Goal: Entertainment & Leisure: Consume media (video, audio)

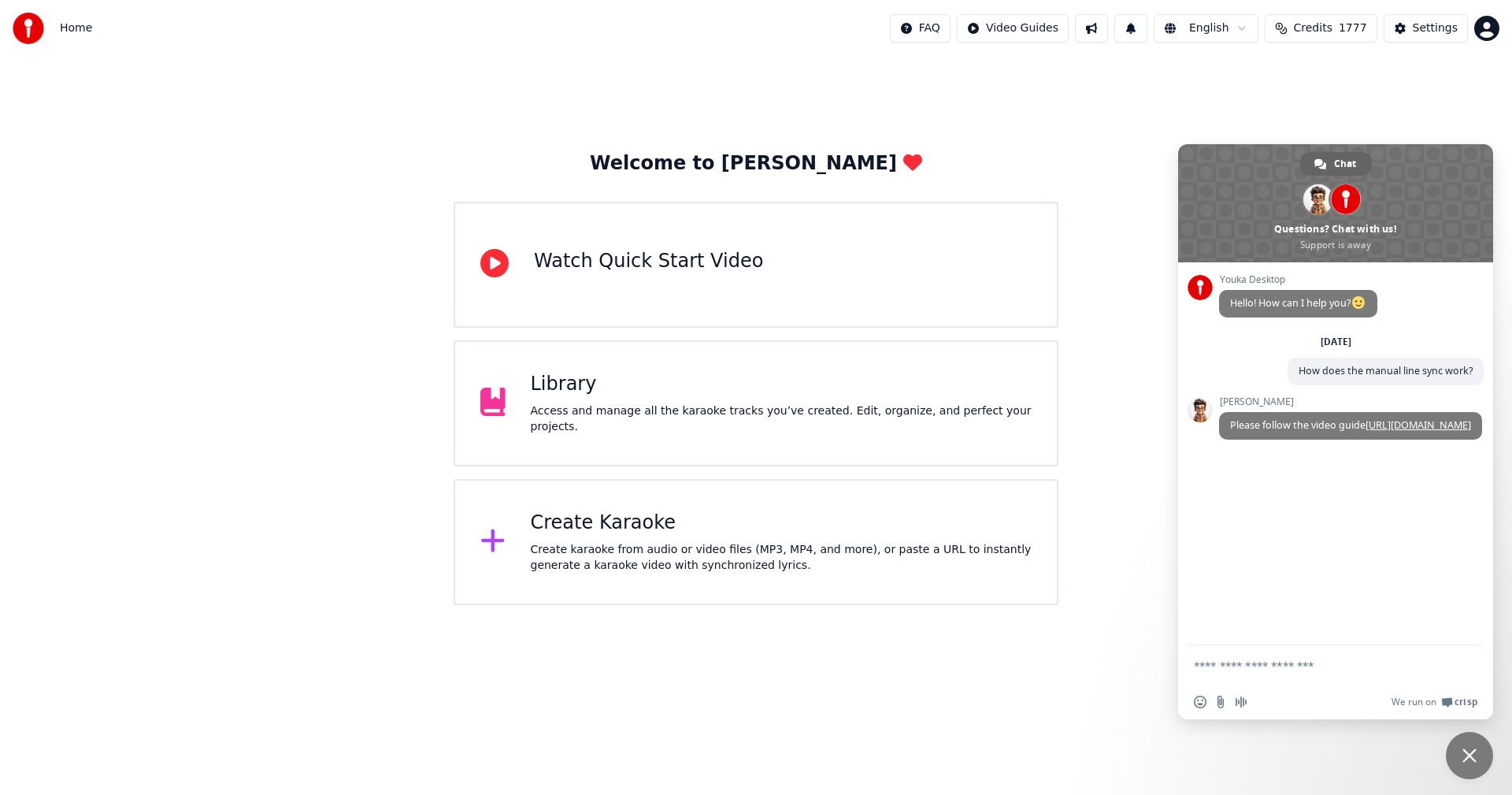
click at [549, 542] on div "Create karaoke from audio or video files (MP3, MP4, and more), or paste a URL t…" at bounding box center [781, 557] width 501 height 31
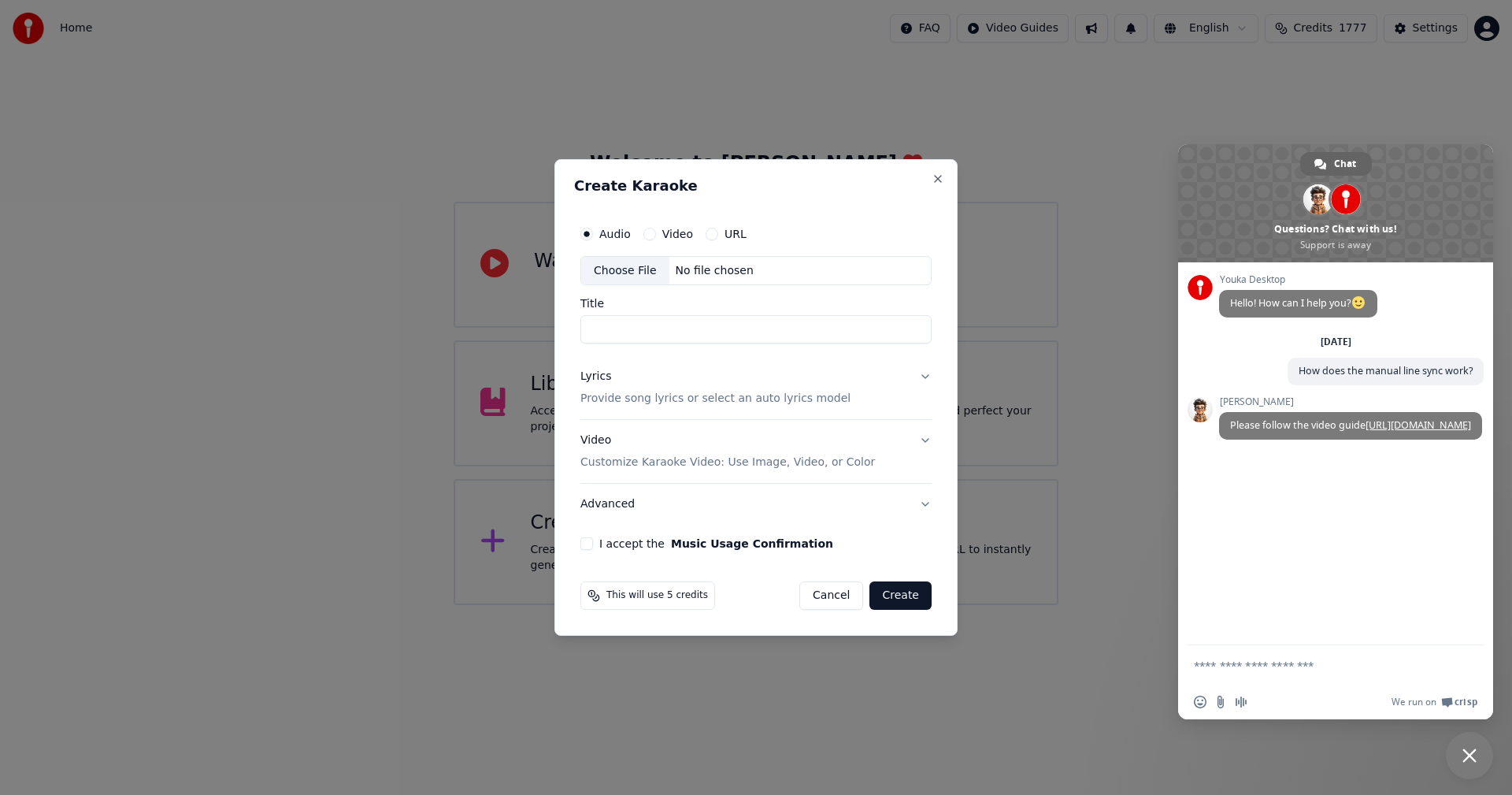
click at [824, 591] on button "Cancel" at bounding box center [830, 595] width 63 height 29
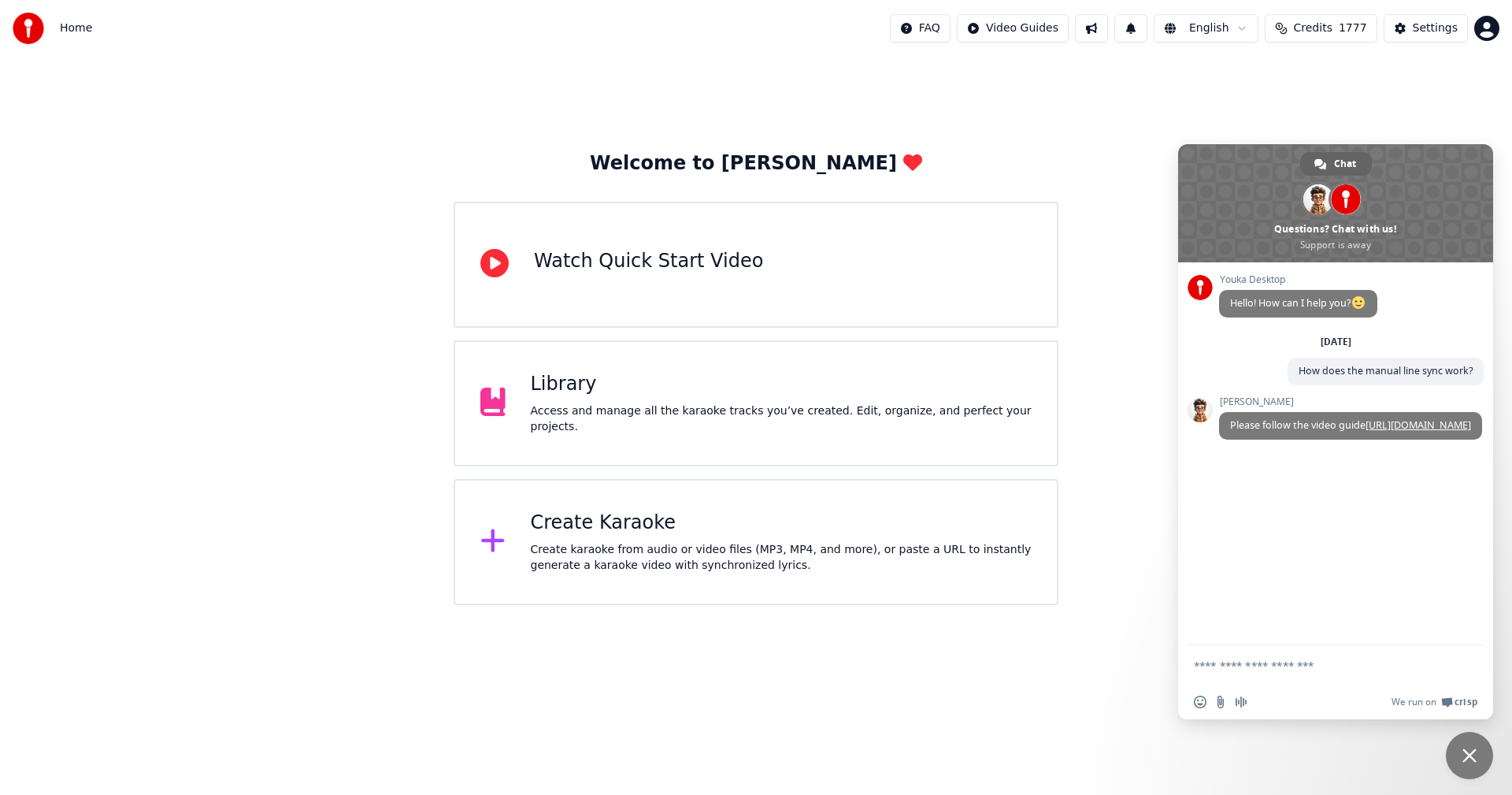
click at [737, 423] on div "Access and manage all the karaoke tracks you’ve created. Edit, organize, and pe…" at bounding box center [781, 419] width 501 height 31
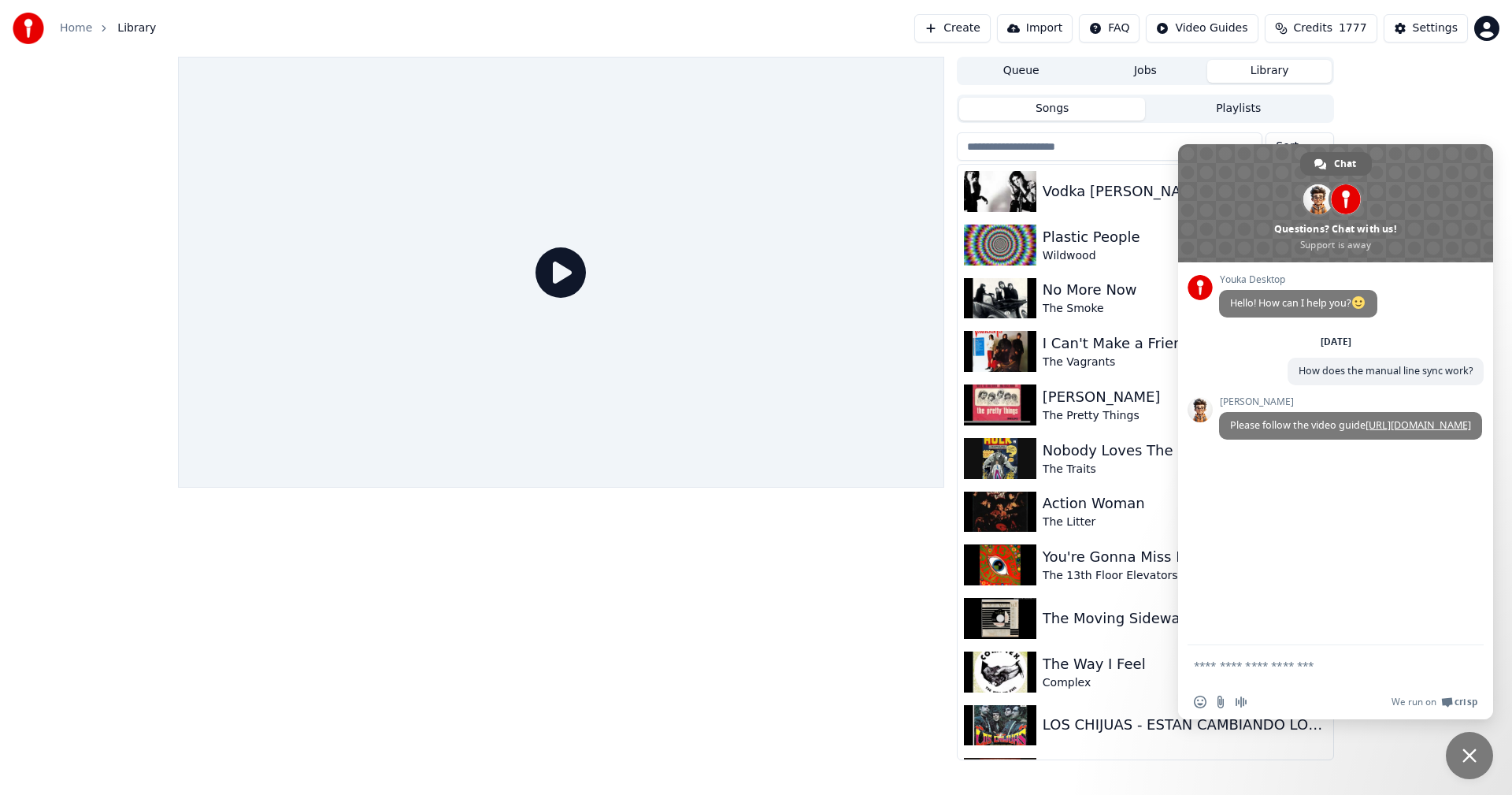
click at [1469, 764] on span "Close chat" at bounding box center [1470, 755] width 47 height 47
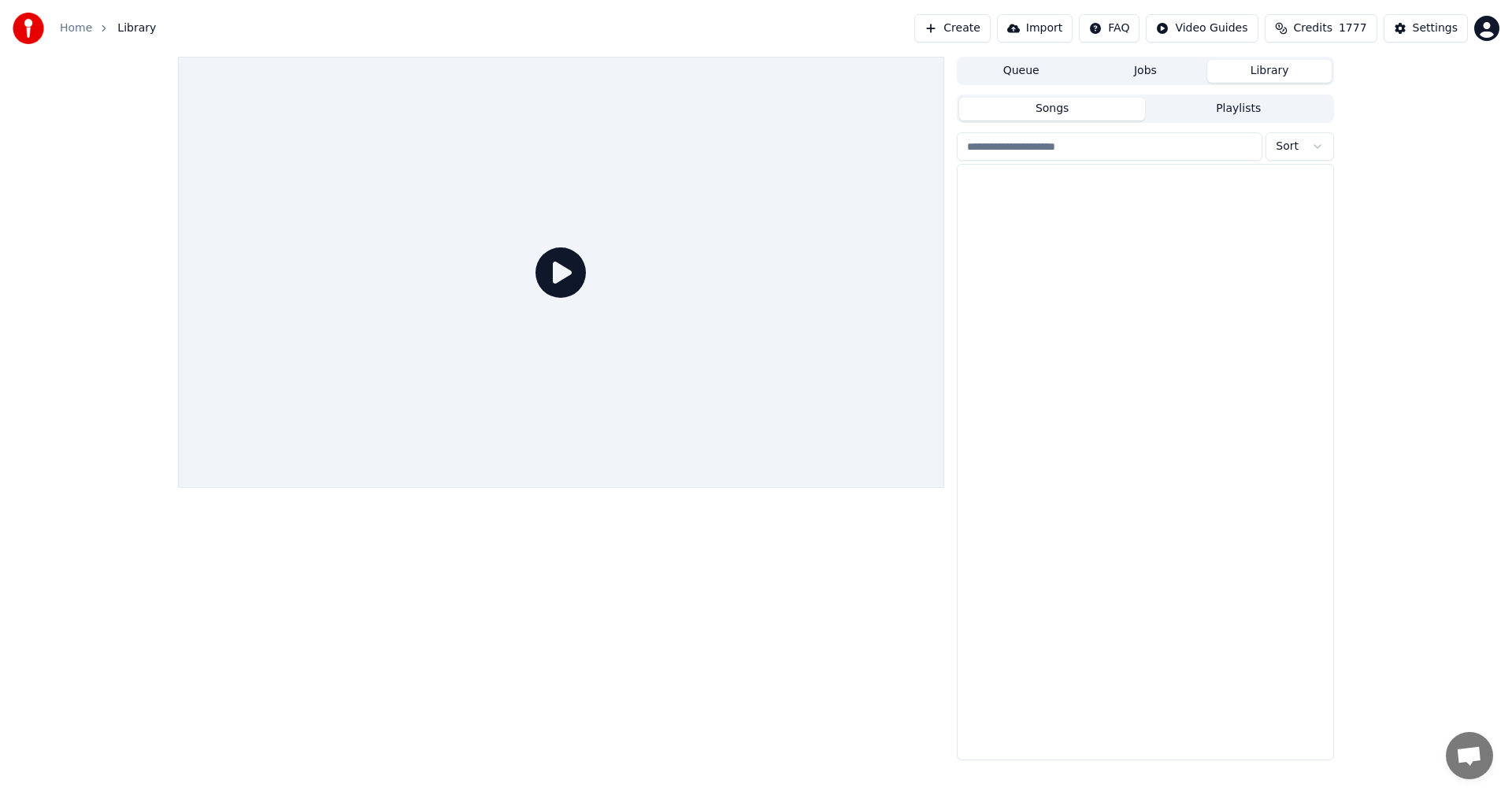
scroll to position [10168, 0]
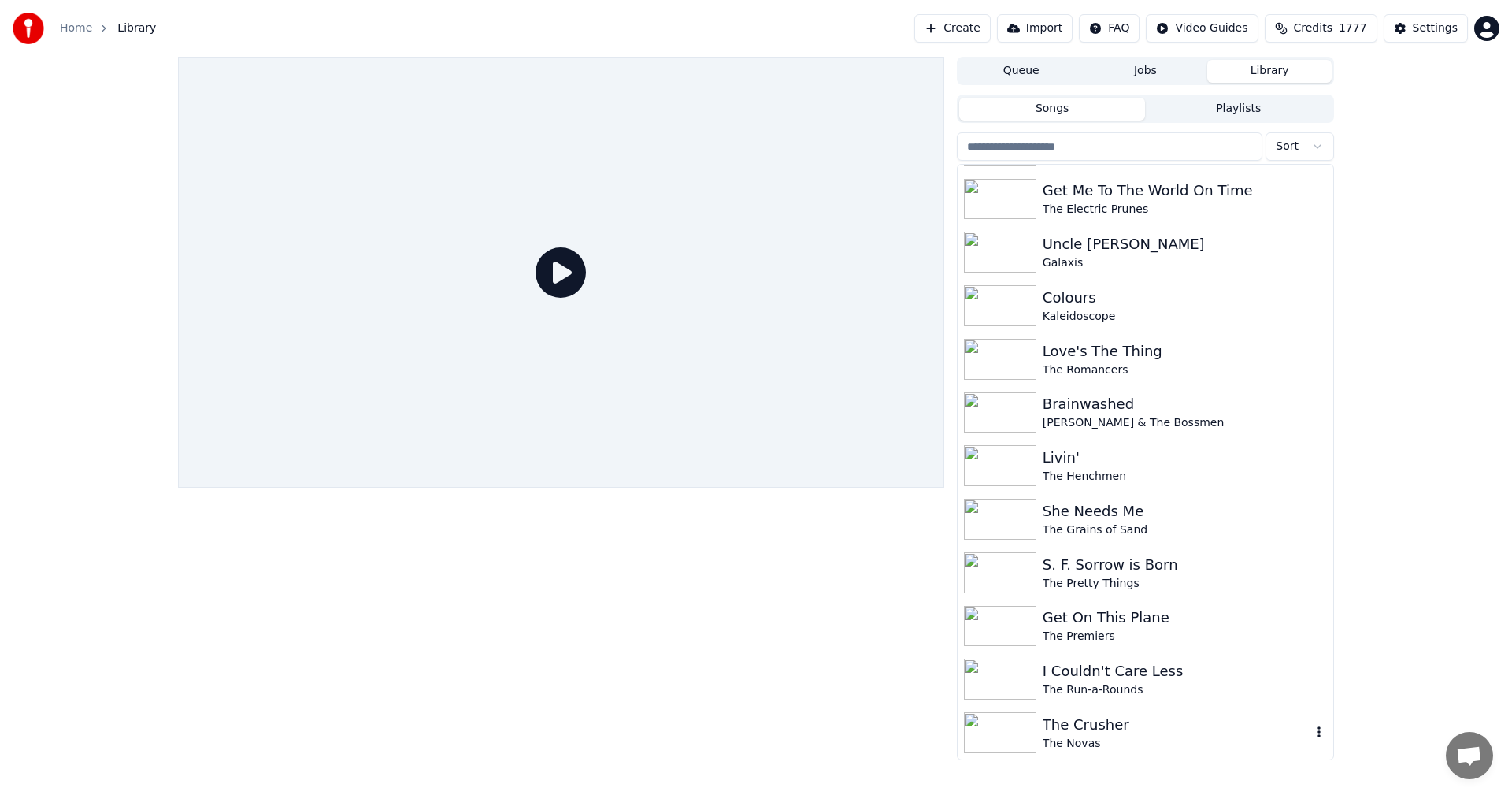
click at [997, 732] on img at bounding box center [1000, 732] width 73 height 41
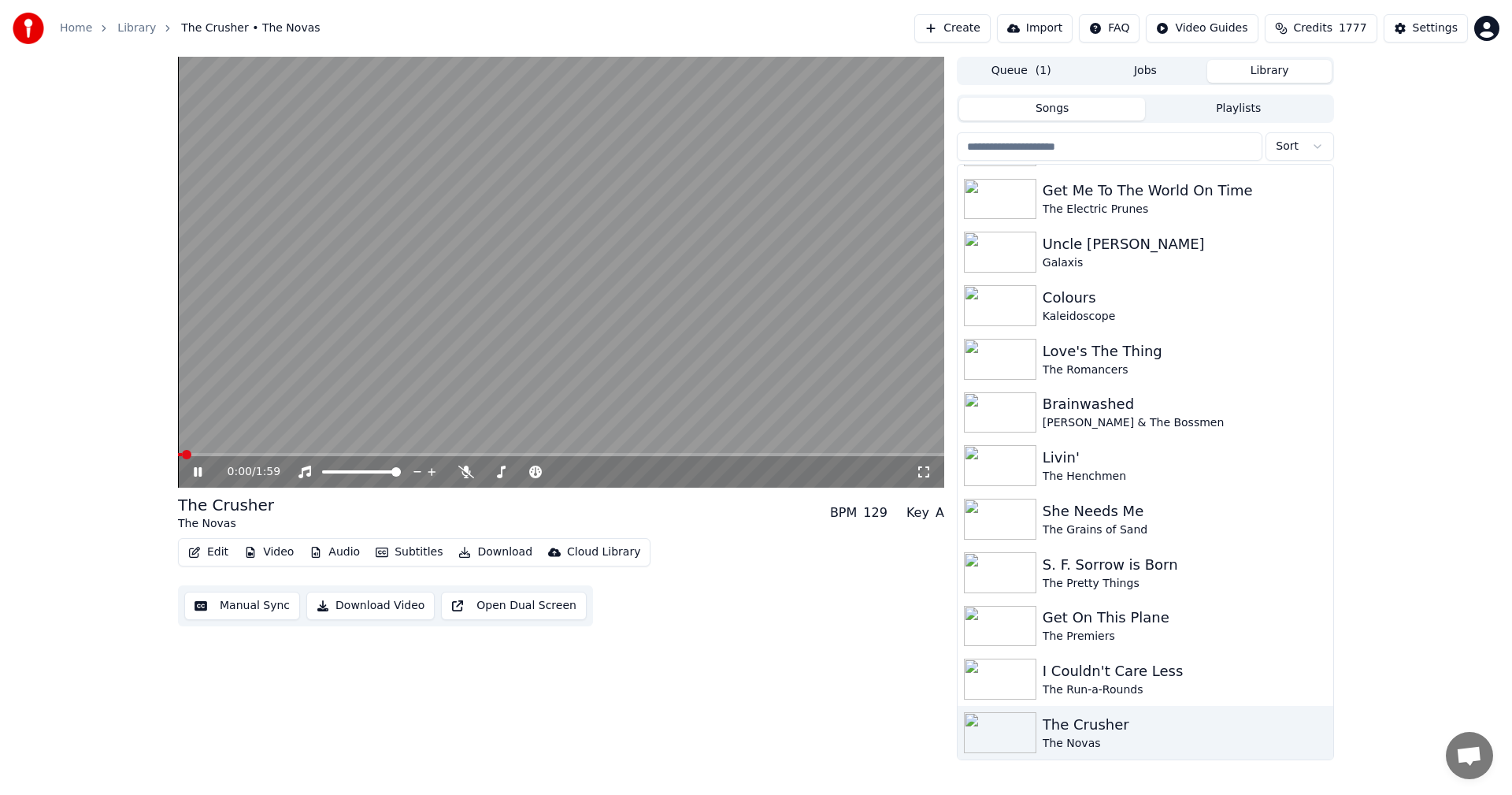
click at [204, 473] on icon at bounding box center [209, 471] width 37 height 13
click at [178, 453] on span at bounding box center [182, 454] width 9 height 9
click at [203, 548] on button "Edit" at bounding box center [208, 552] width 52 height 22
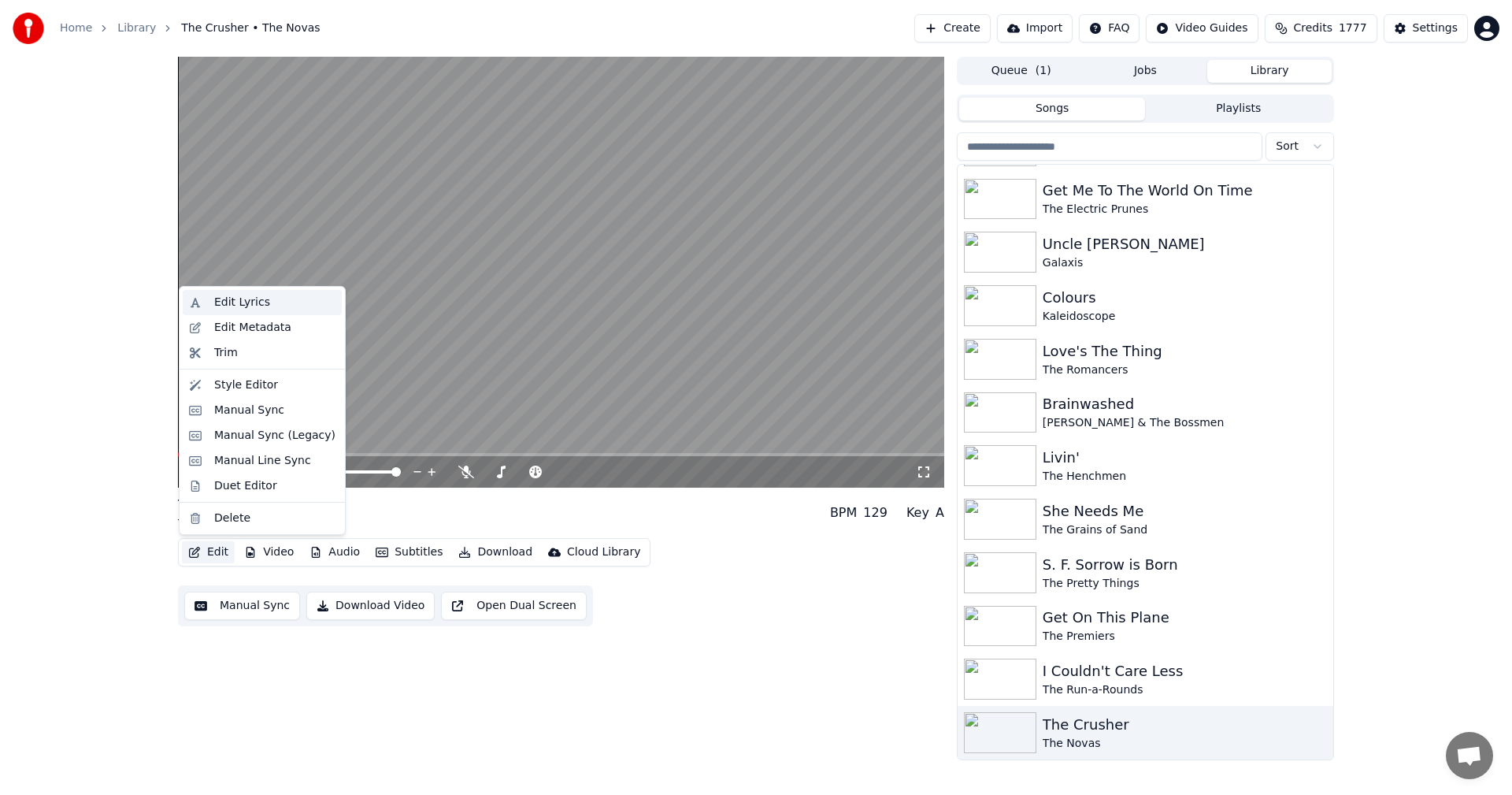
click at [211, 299] on div "Edit Lyrics" at bounding box center [262, 303] width 159 height 25
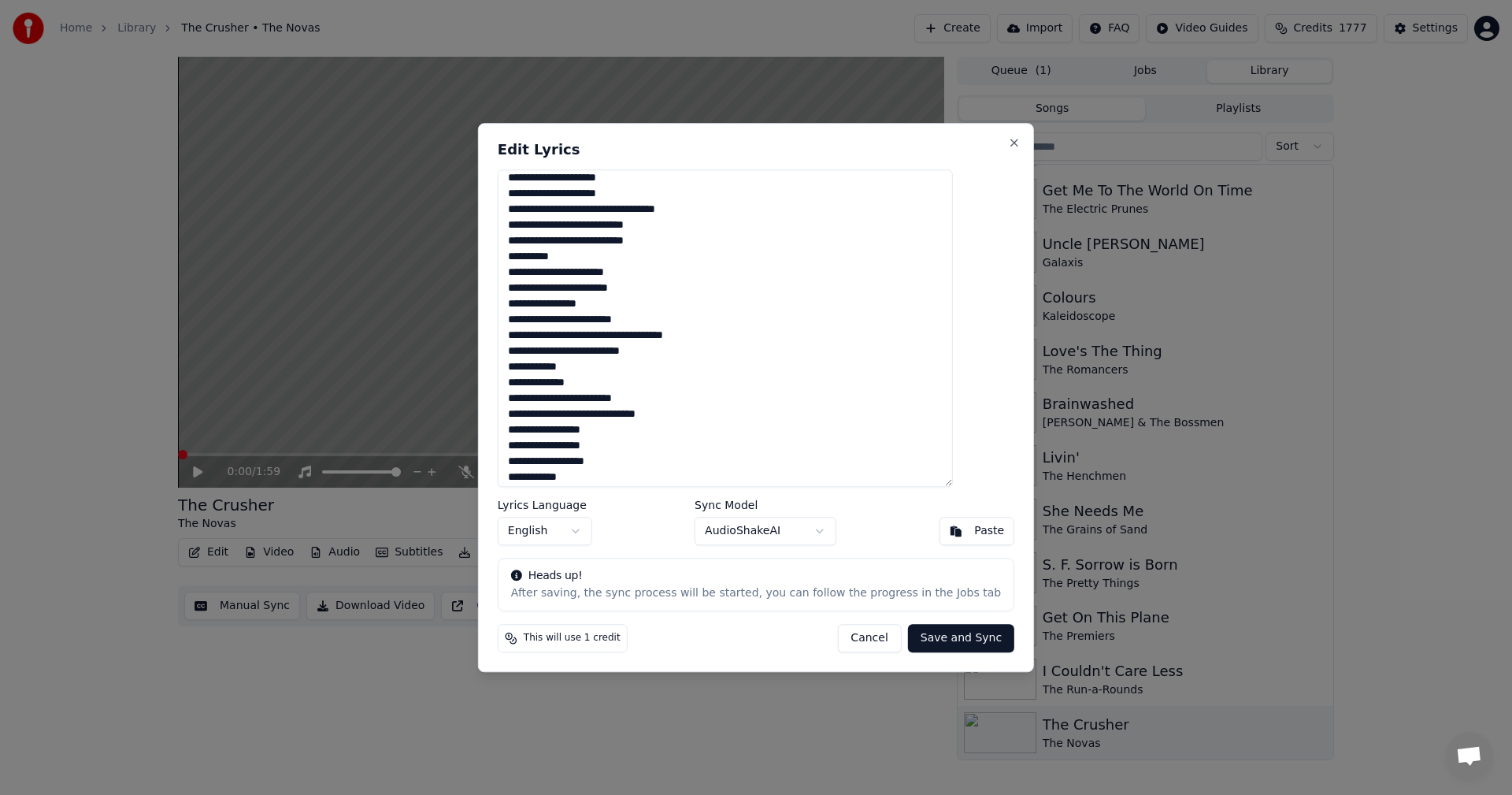
scroll to position [215, 0]
click at [580, 348] on textarea "**********" at bounding box center [726, 328] width 455 height 318
type textarea "**********"
click at [915, 651] on button "Save and Sync" at bounding box center [961, 639] width 107 height 29
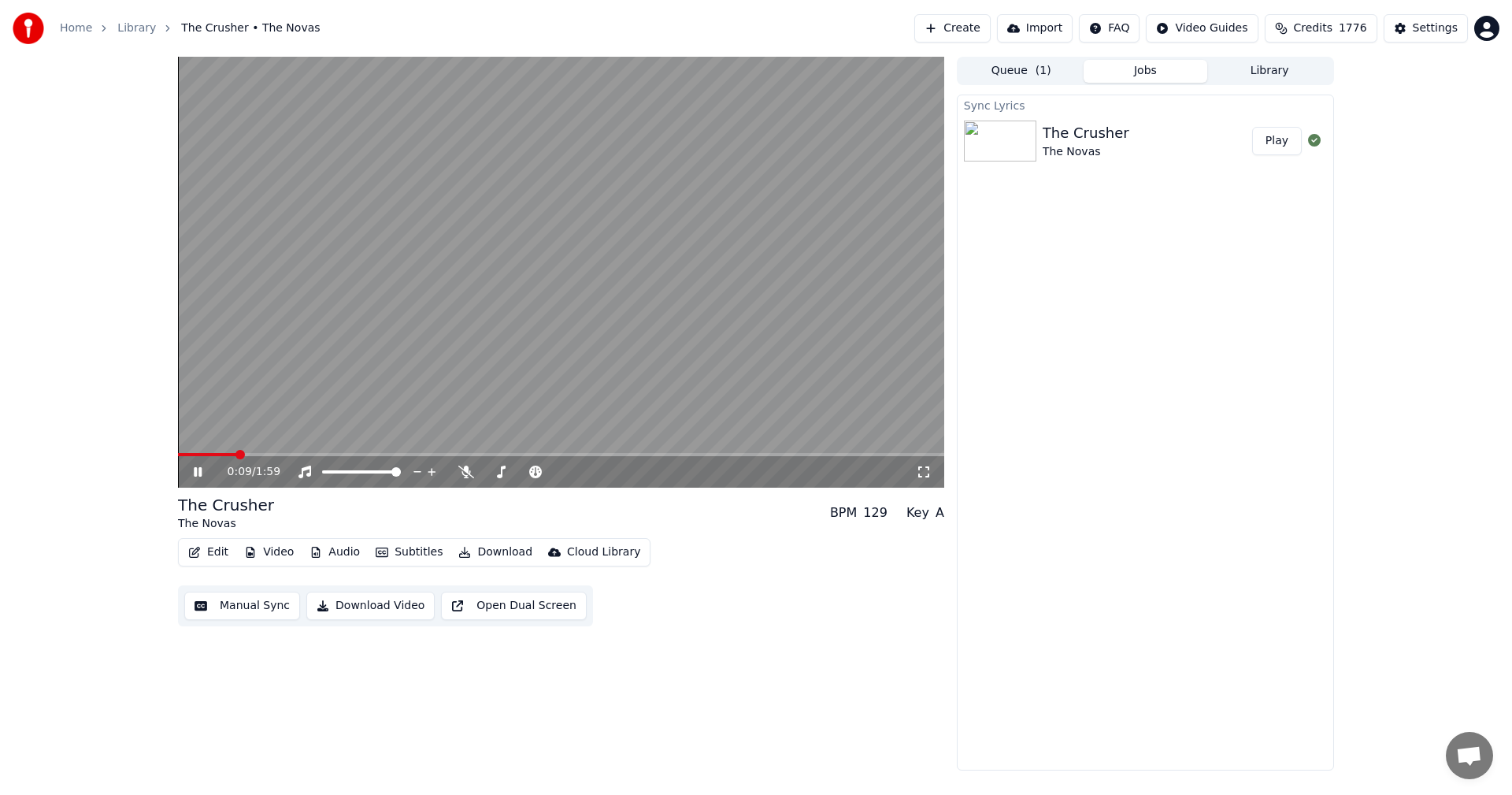
click at [924, 468] on icon at bounding box center [923, 471] width 16 height 13
click at [1278, 73] on button "Library" at bounding box center [1269, 71] width 124 height 23
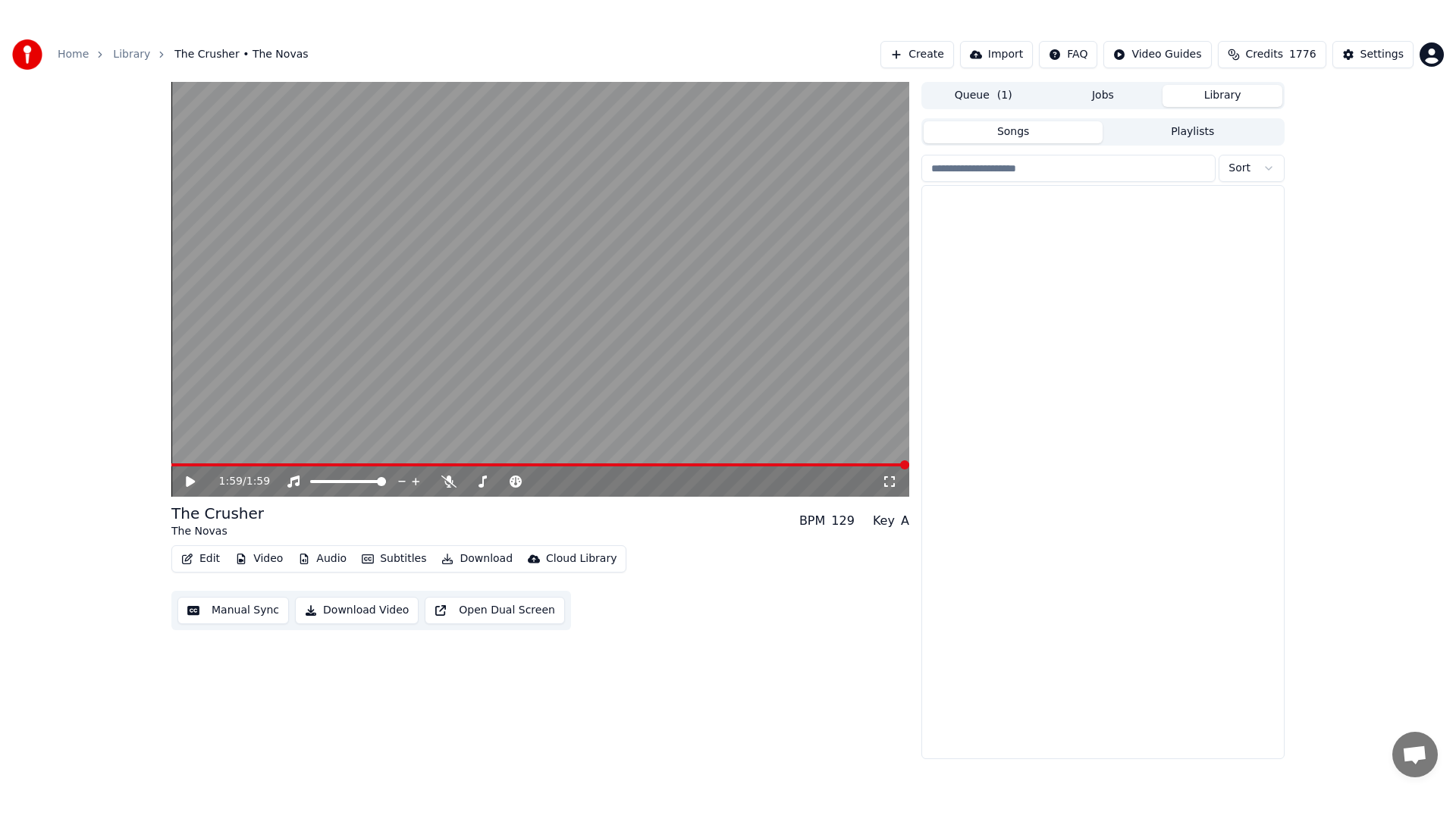
scroll to position [9787, 0]
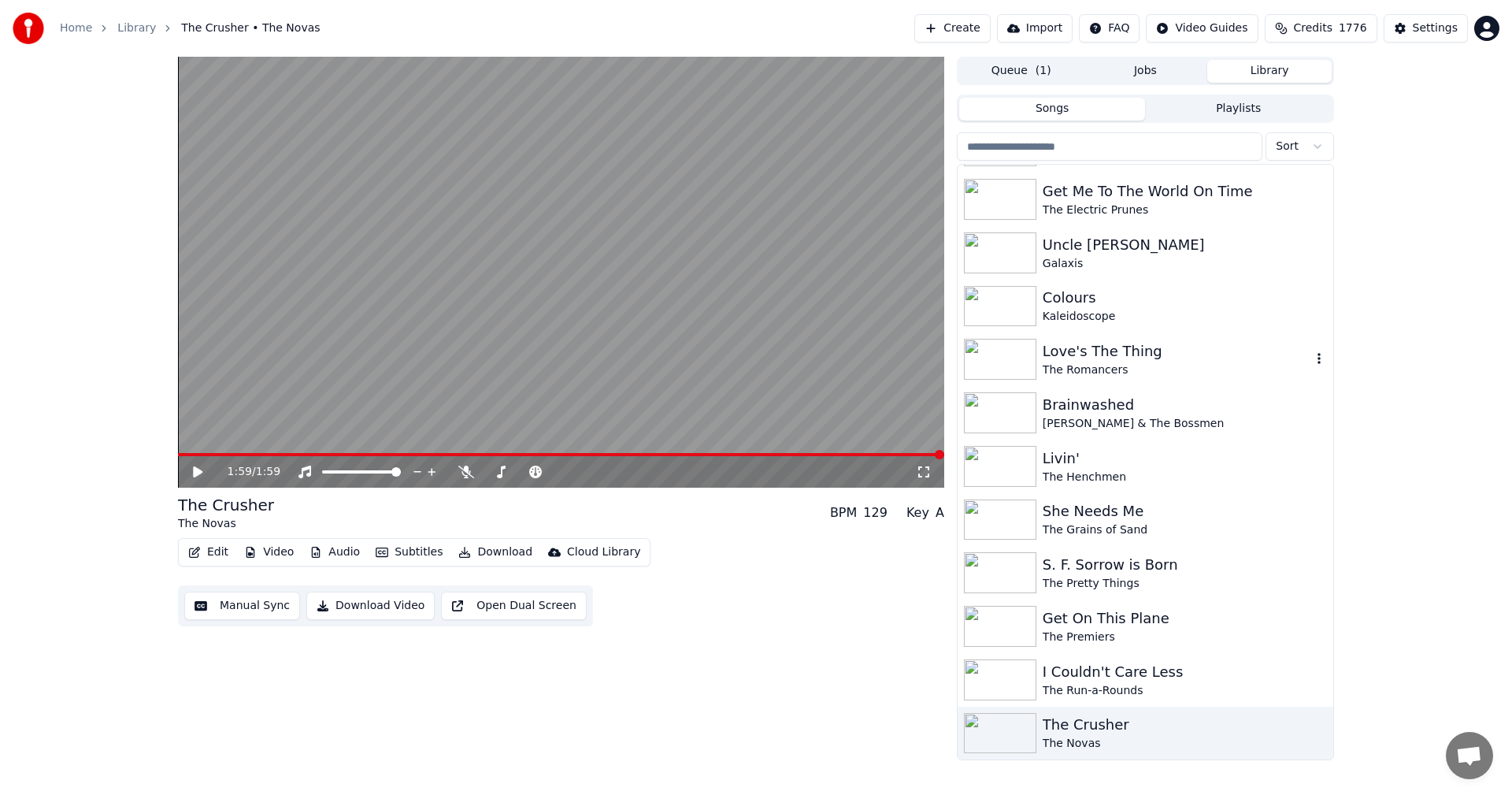
click at [1076, 352] on div "Love's The Thing" at bounding box center [1177, 351] width 269 height 22
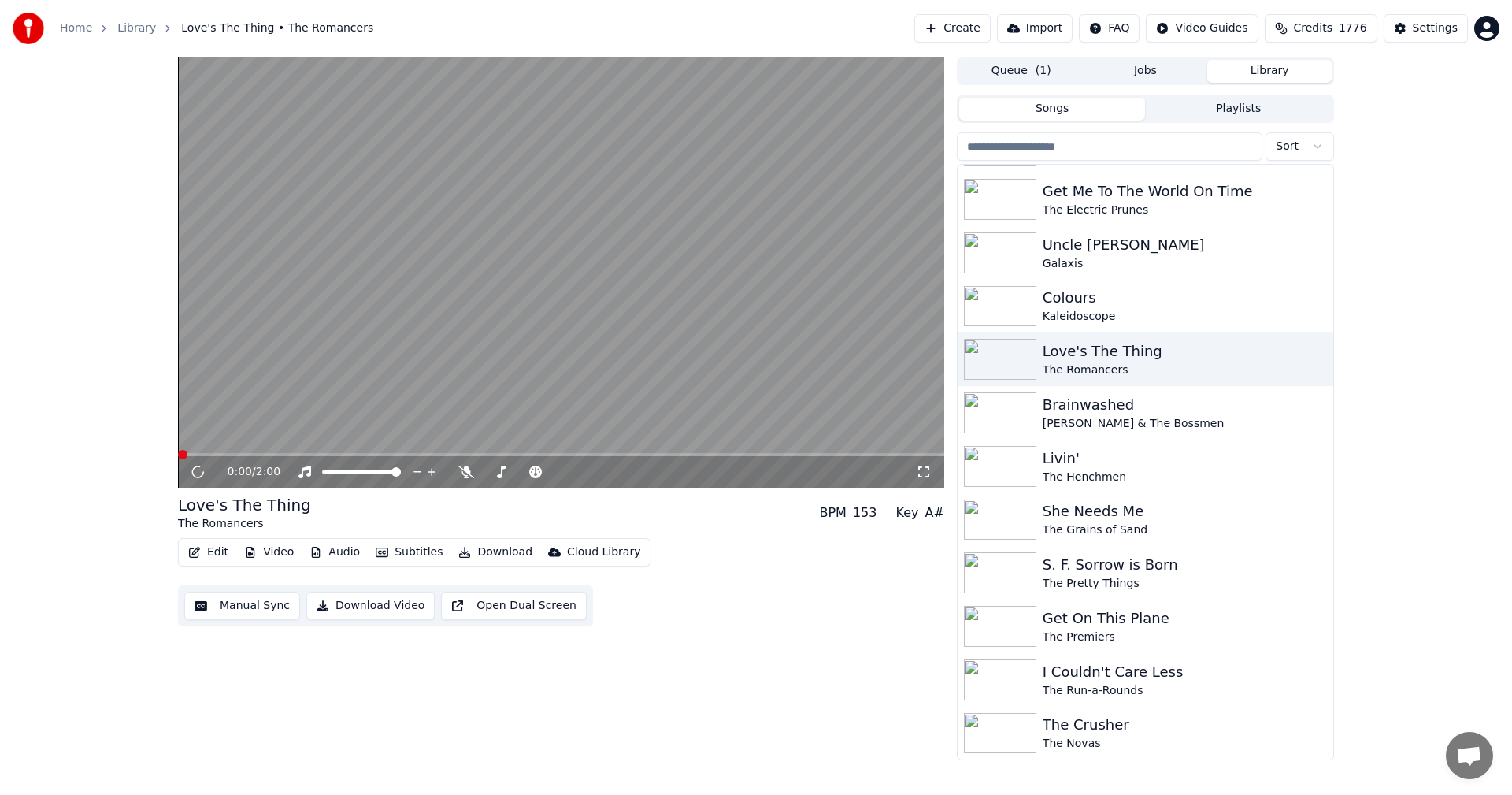
click at [914, 473] on div "0:00 / 2:00" at bounding box center [572, 472] width 688 height 16
click at [929, 472] on icon at bounding box center [923, 471] width 16 height 13
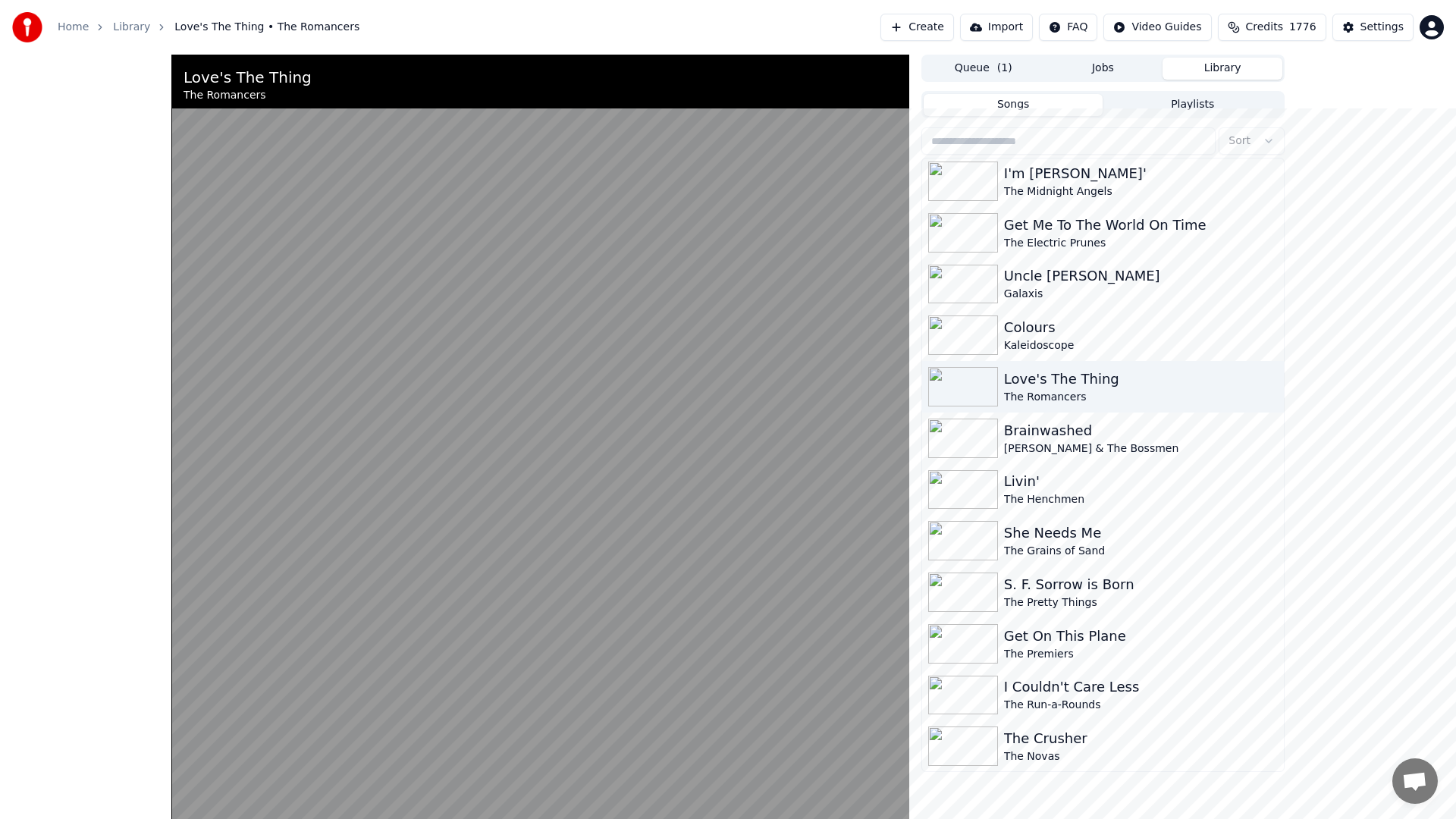
scroll to position [9787, 0]
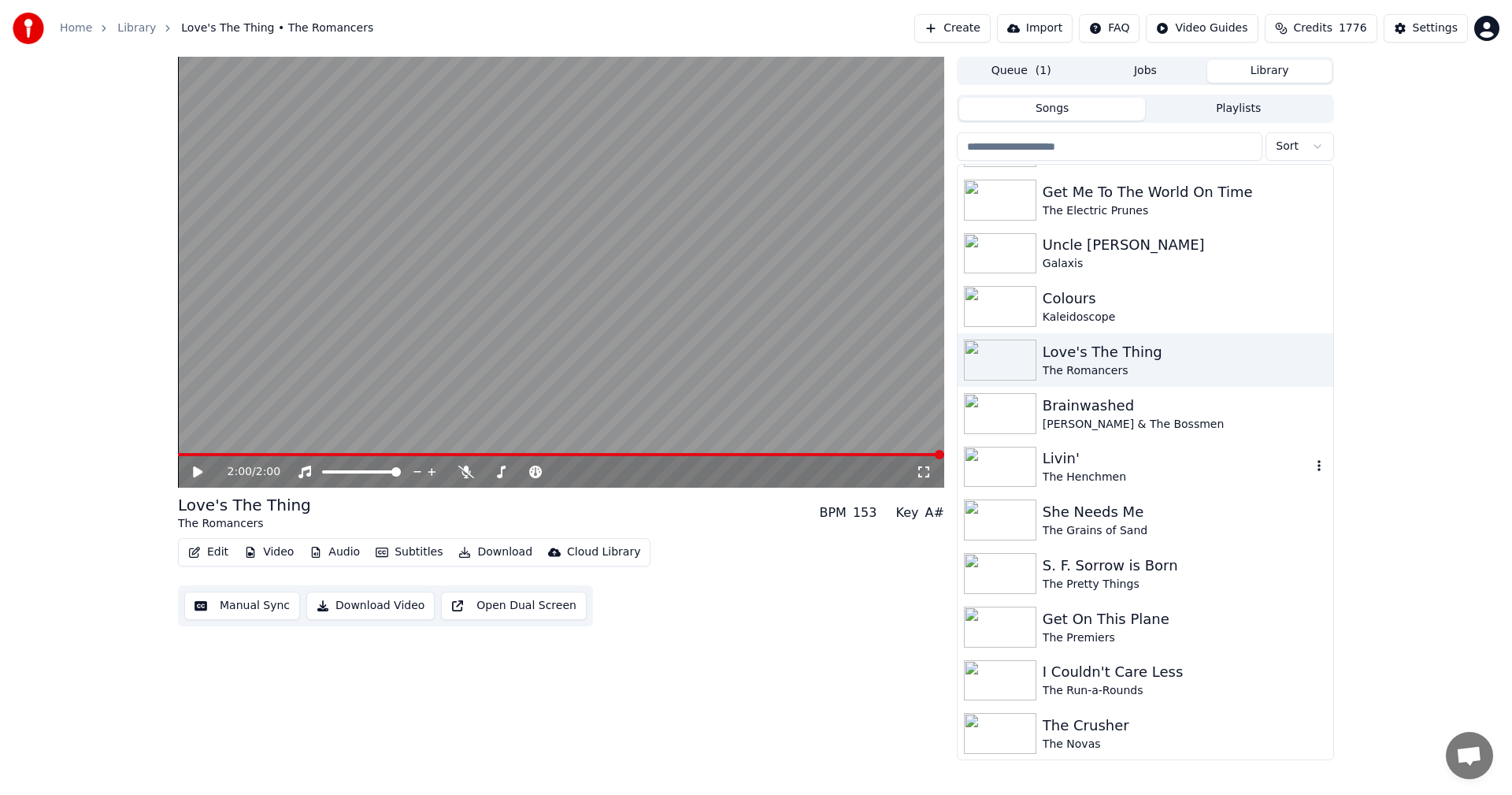
click at [975, 476] on img at bounding box center [1000, 467] width 73 height 41
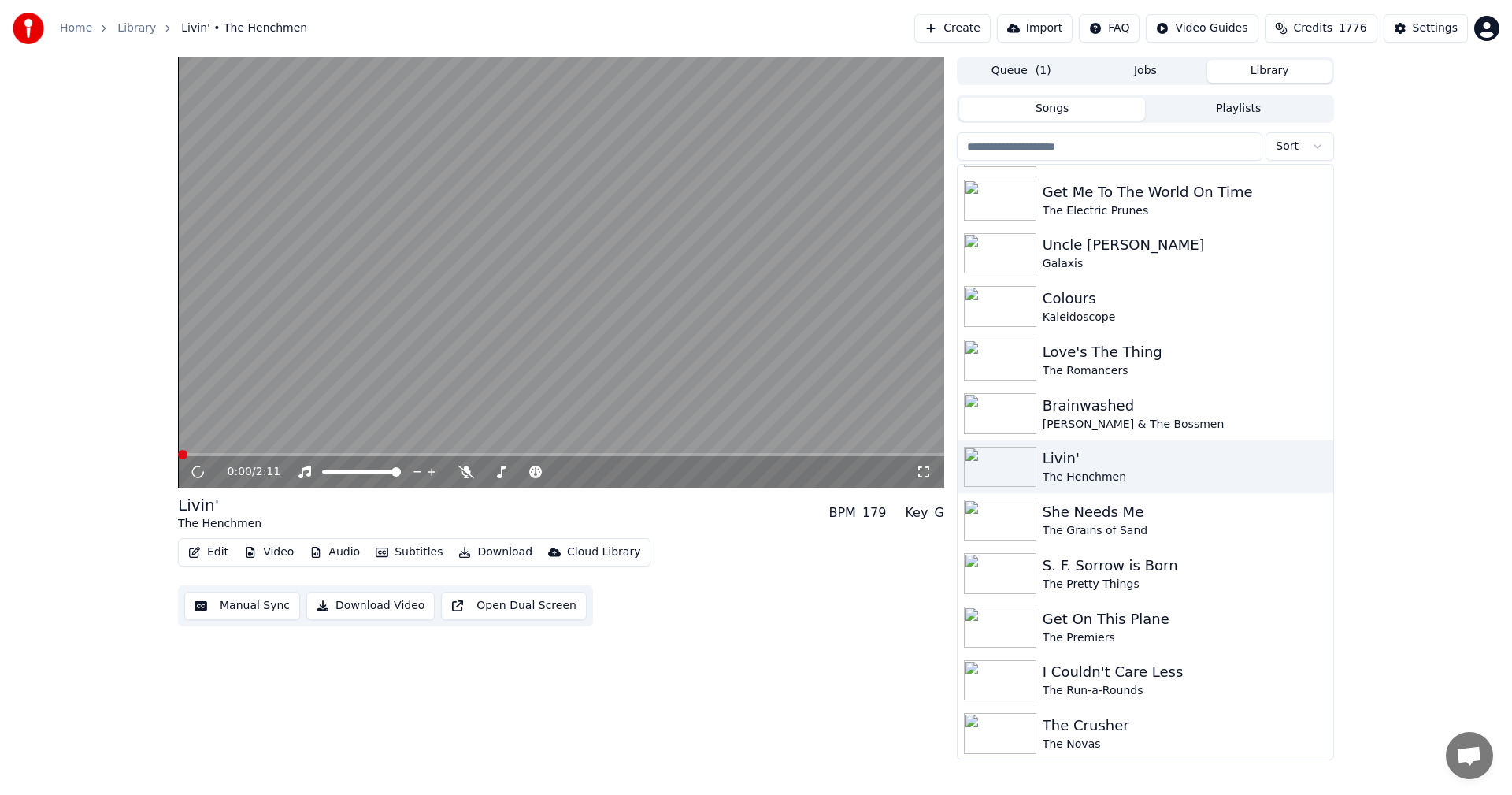
click at [917, 470] on icon at bounding box center [923, 471] width 16 height 13
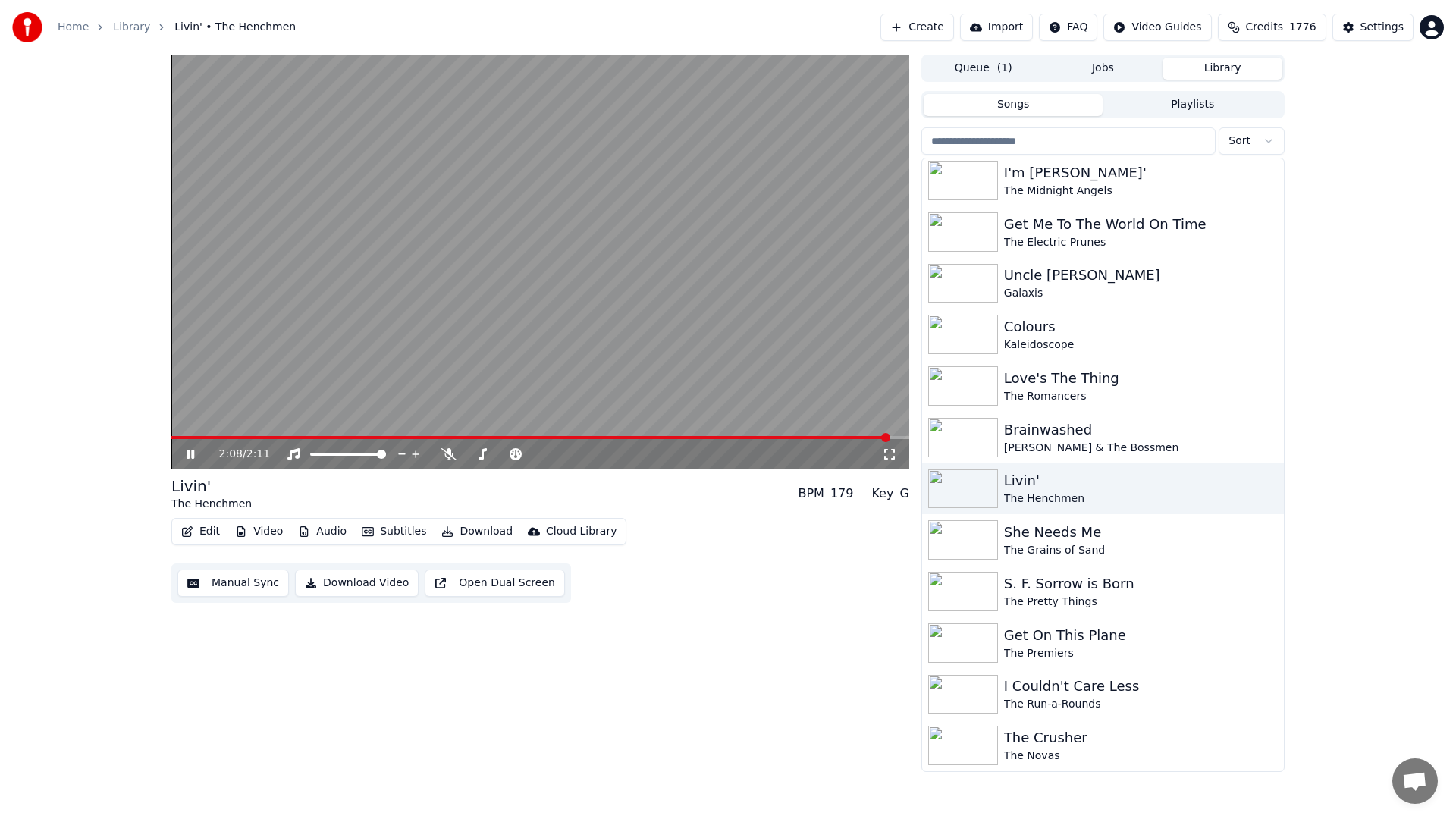
scroll to position [9787, 0]
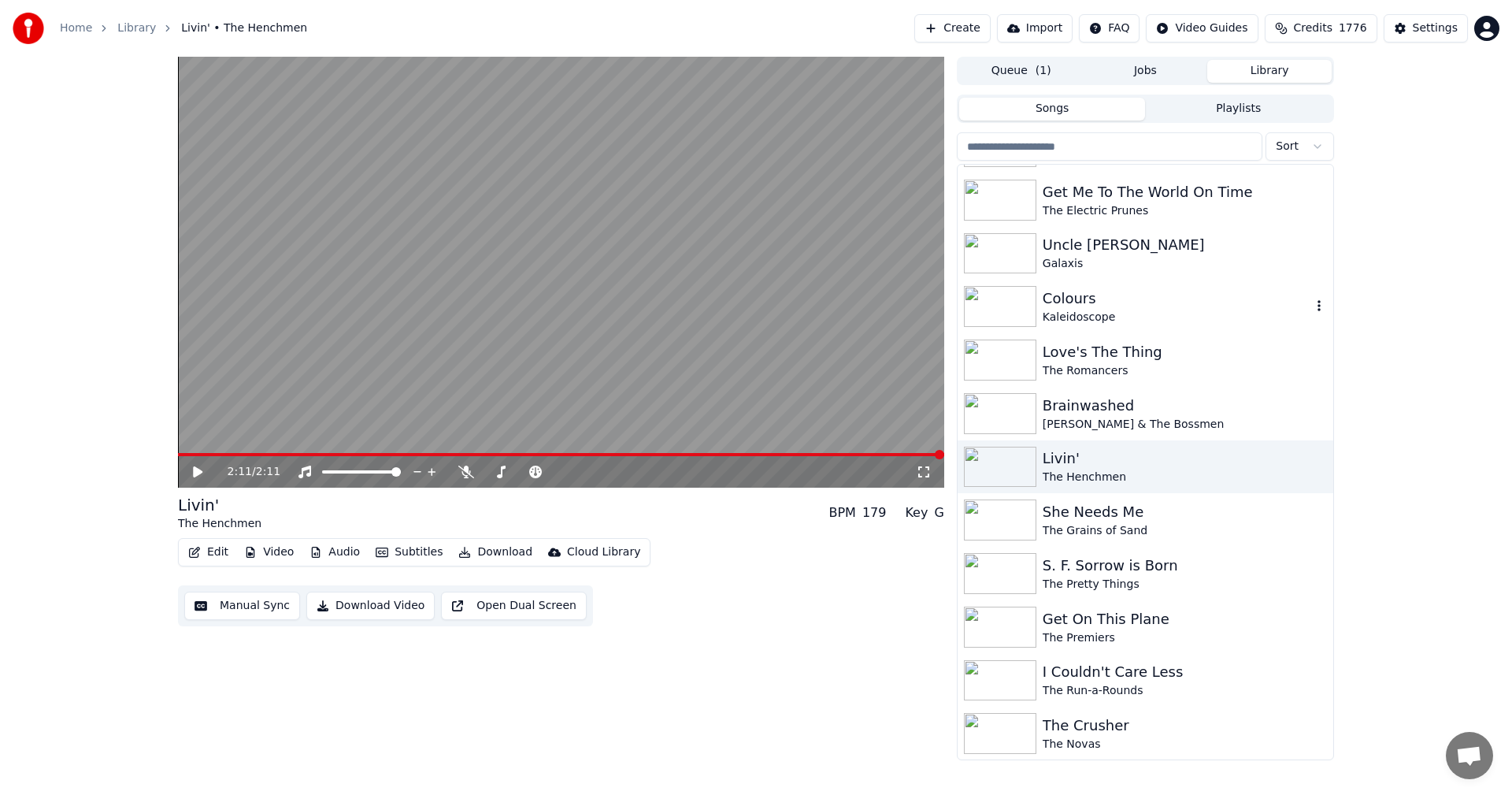
drag, startPoint x: 1082, startPoint y: 316, endPoint x: 994, endPoint y: 385, distance: 111.8
click at [1071, 326] on div "Kaleidoscope" at bounding box center [1177, 317] width 269 height 16
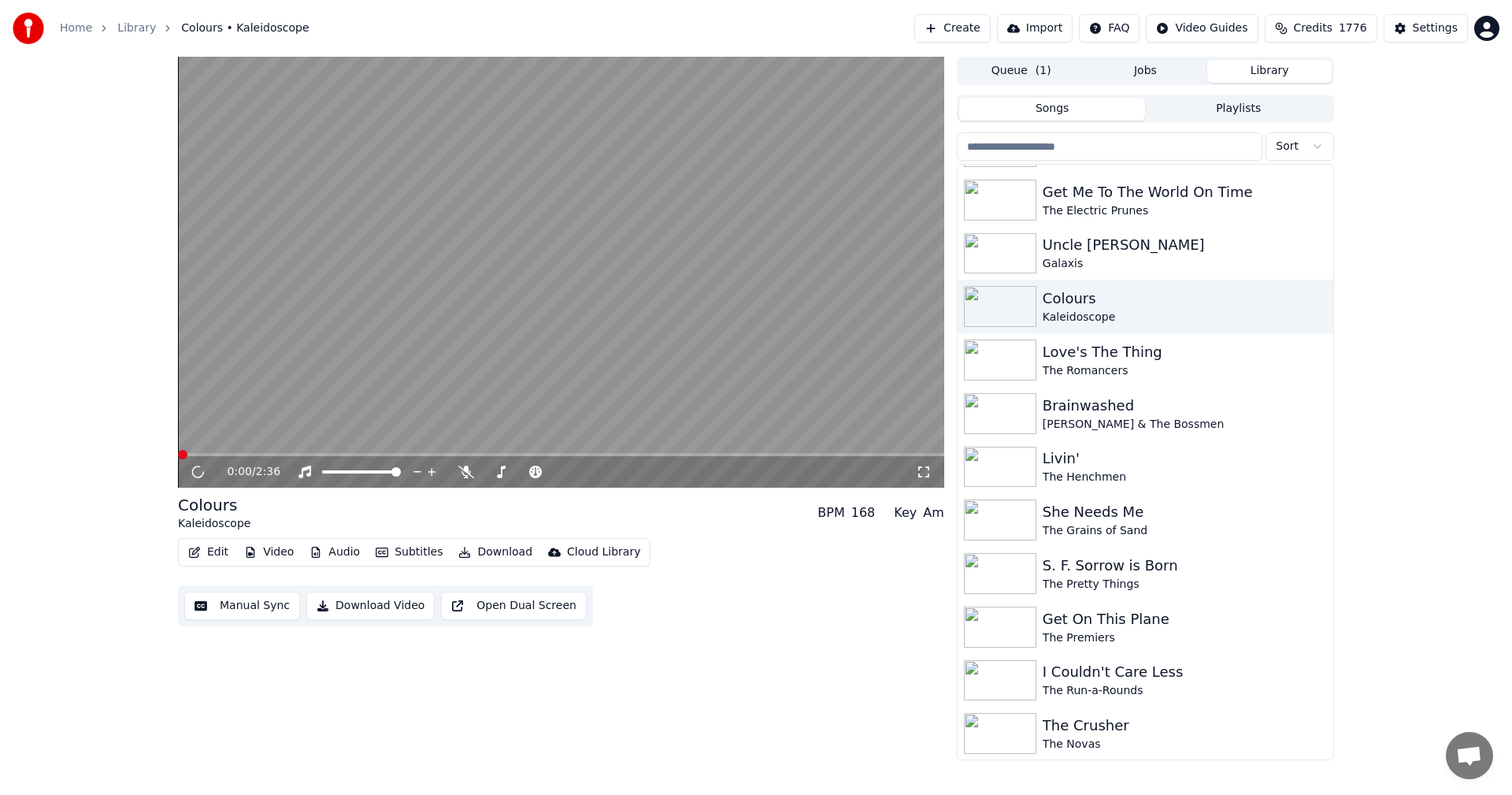
click at [919, 470] on icon at bounding box center [923, 471] width 11 height 11
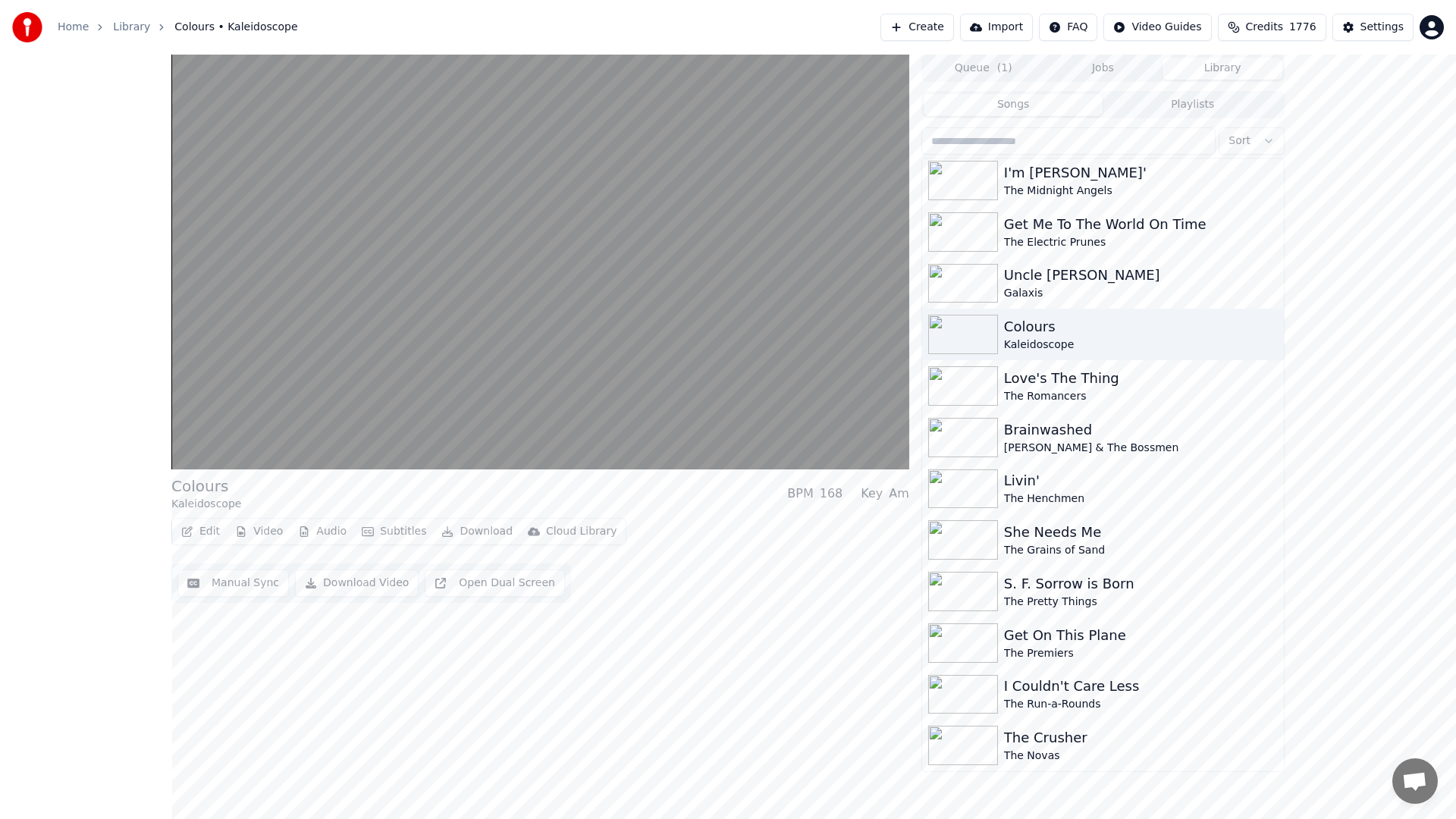
scroll to position [9787, 0]
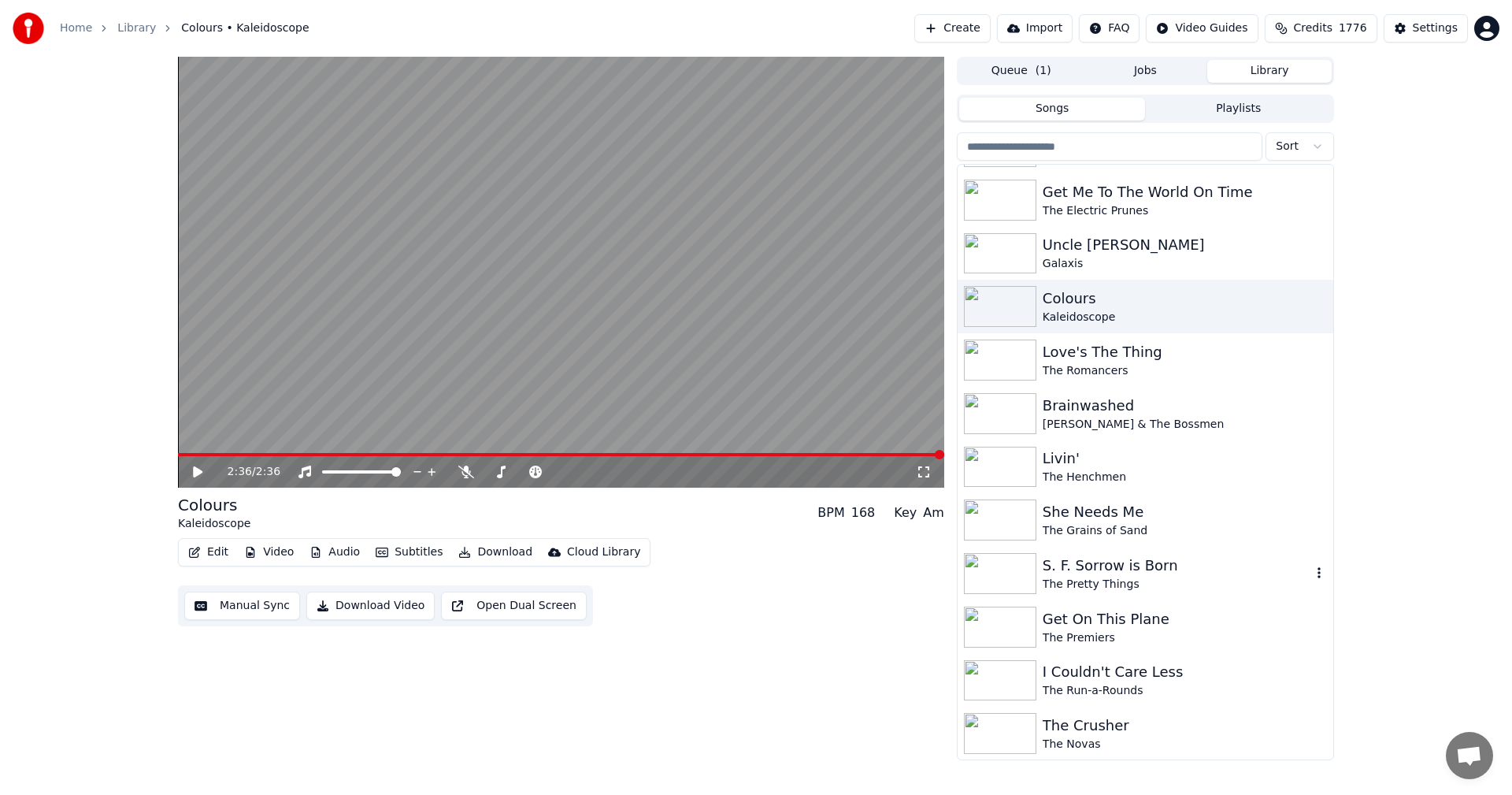
click at [1016, 575] on img at bounding box center [1000, 573] width 73 height 41
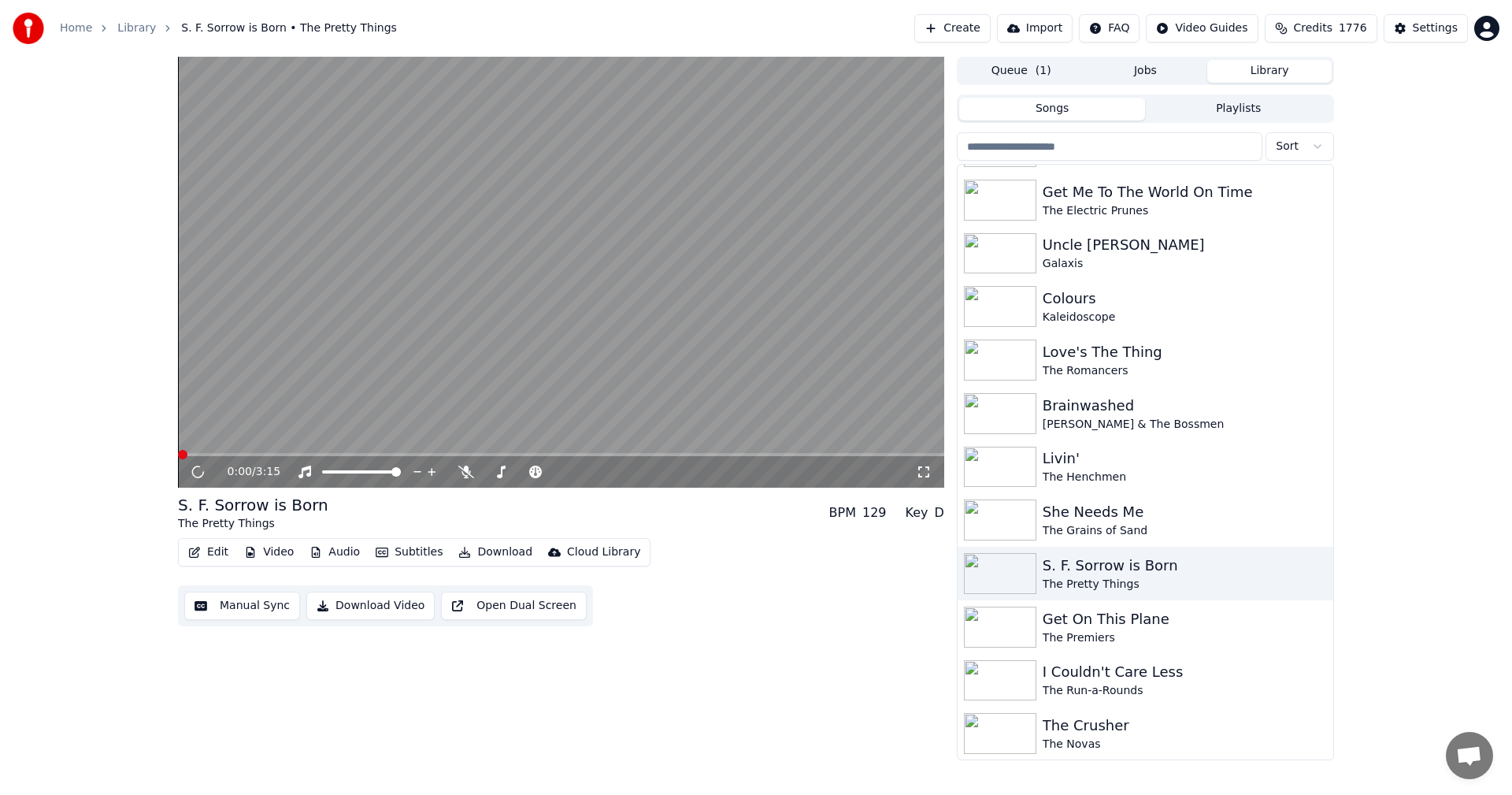
click at [918, 468] on icon at bounding box center [923, 471] width 16 height 13
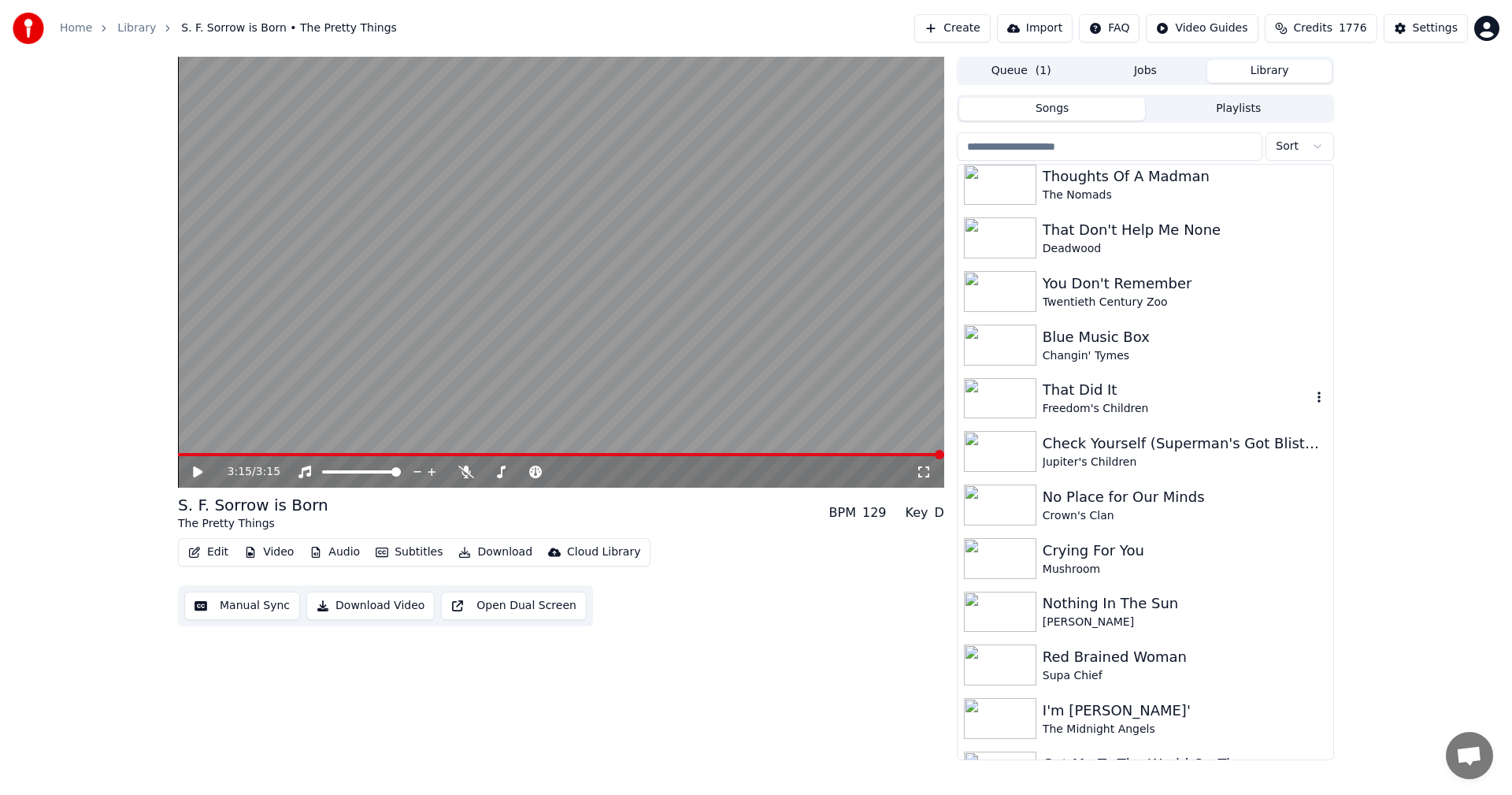
scroll to position [9616, 0]
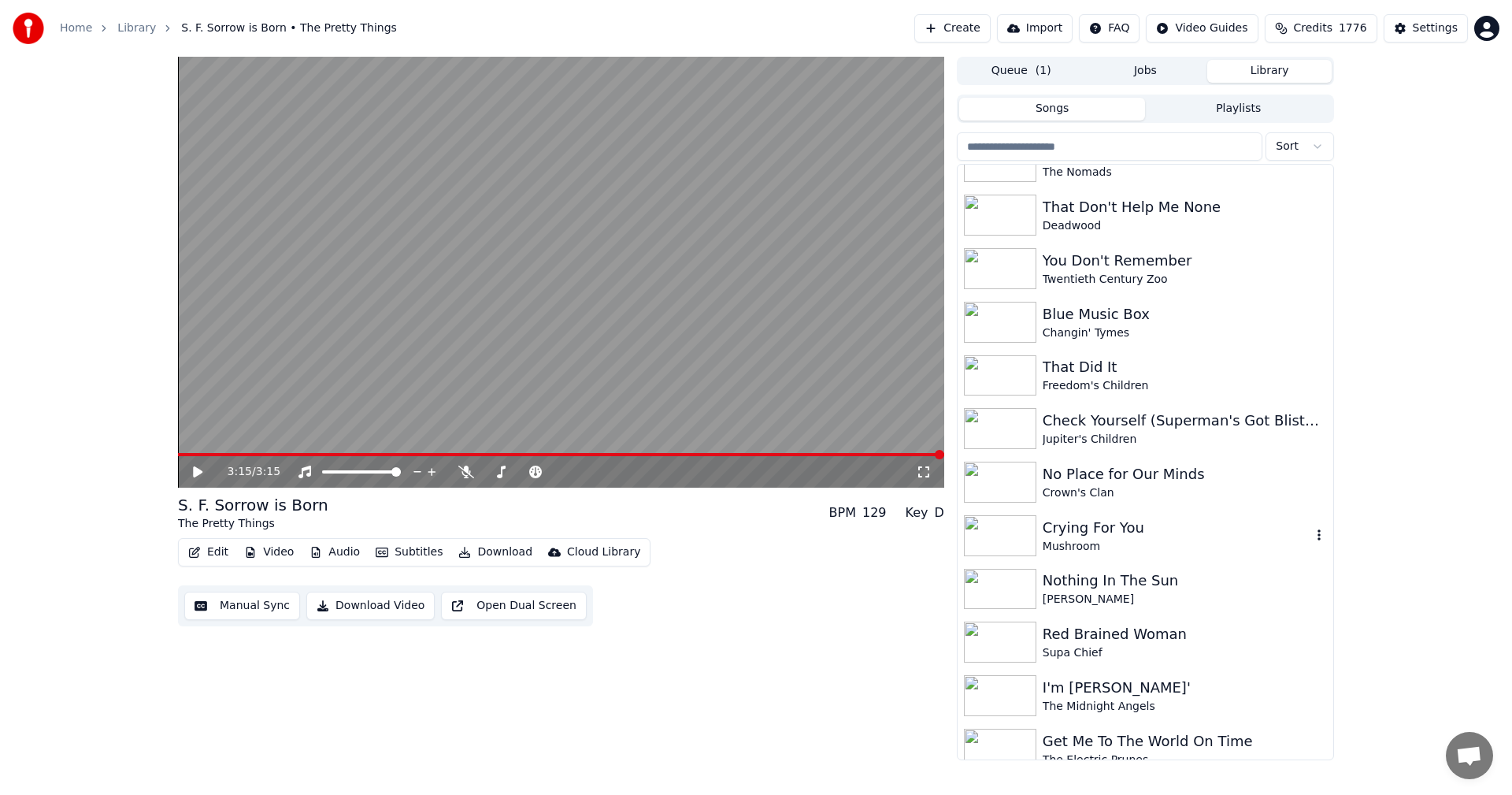
click at [1110, 535] on div "Crying For You" at bounding box center [1177, 528] width 269 height 22
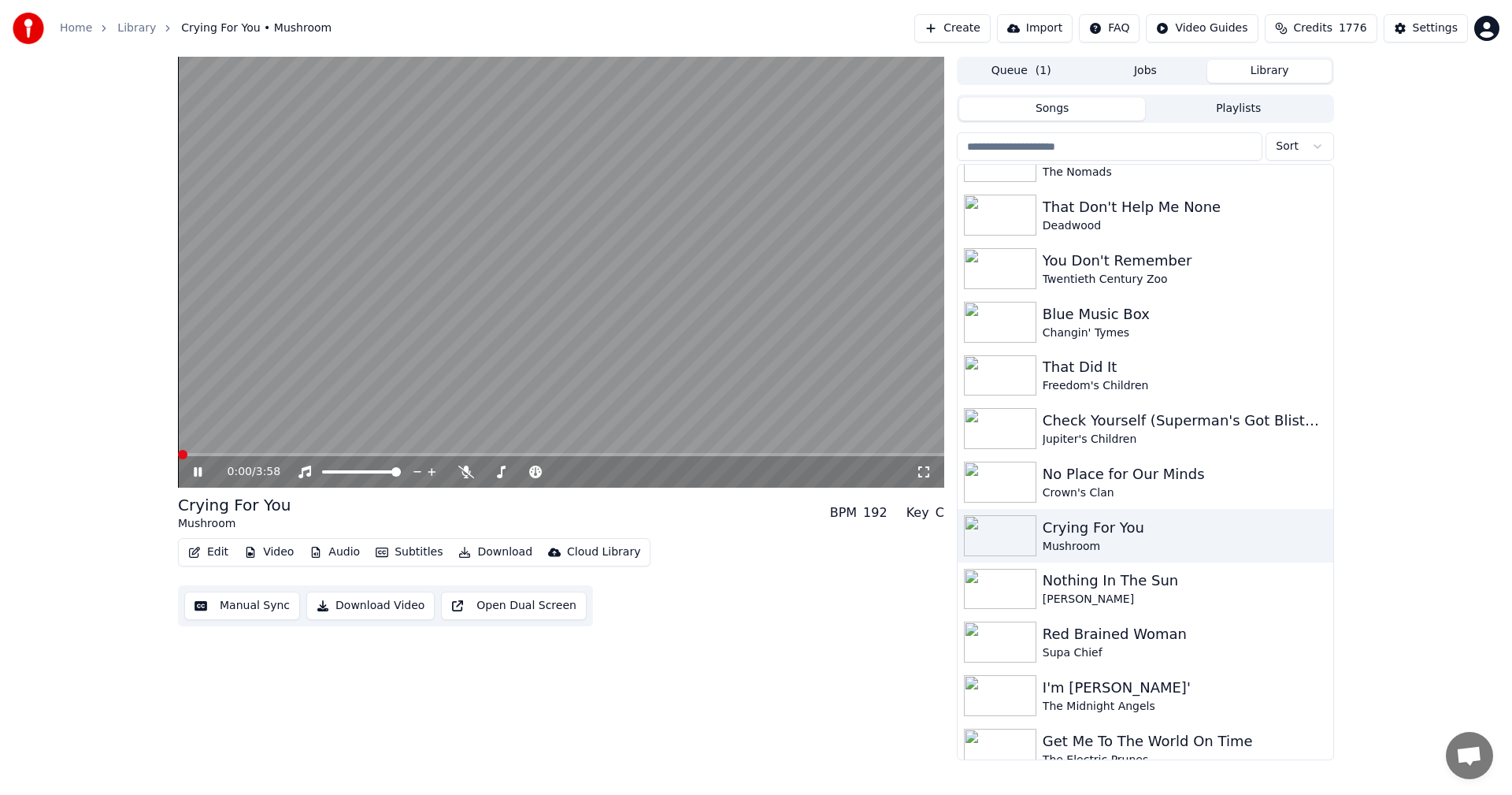
click at [929, 471] on icon at bounding box center [923, 471] width 16 height 13
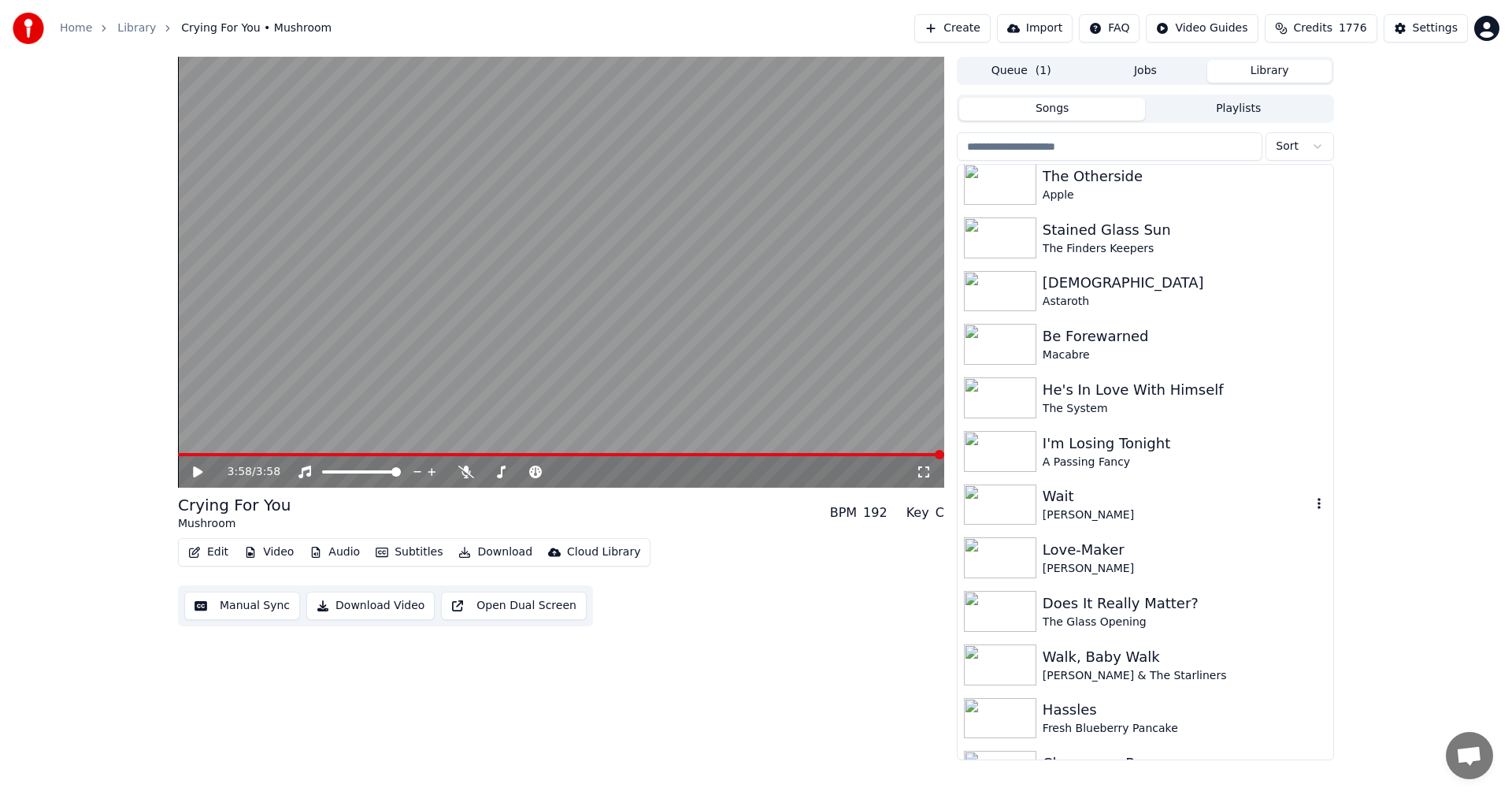
scroll to position [4181, 0]
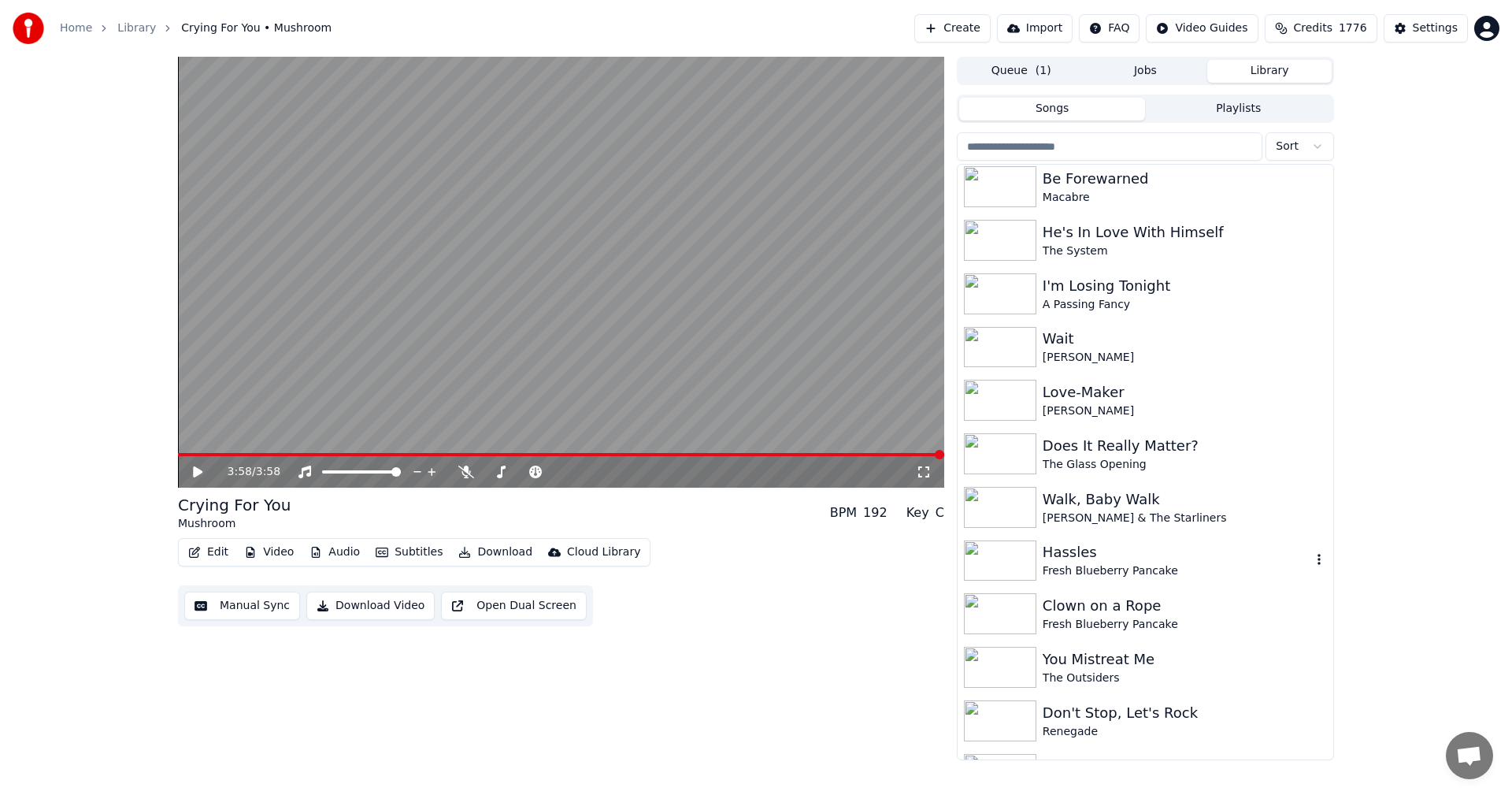
click at [1034, 555] on img at bounding box center [1000, 561] width 73 height 41
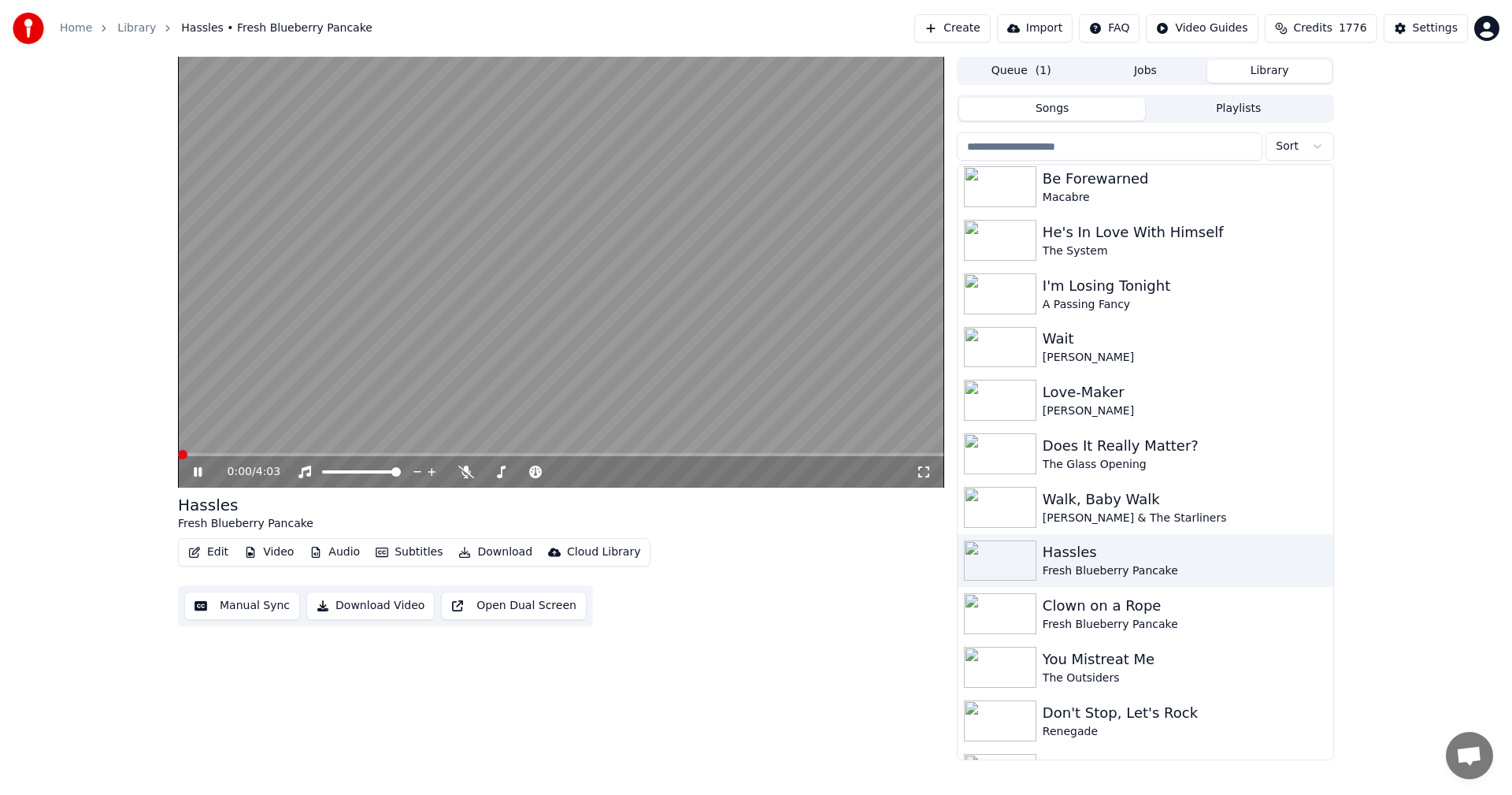
click at [926, 467] on icon at bounding box center [923, 471] width 11 height 11
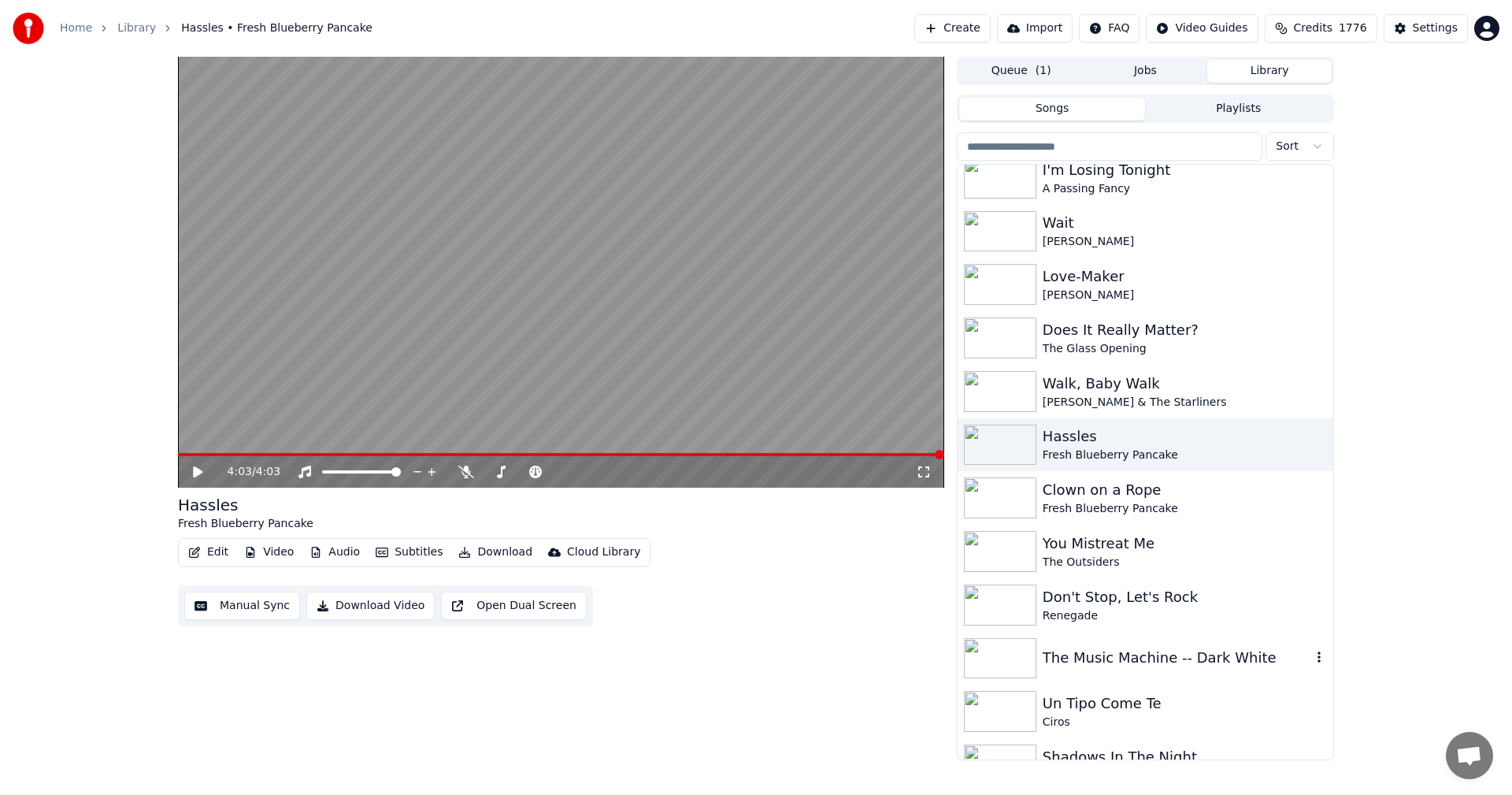
scroll to position [4340, 0]
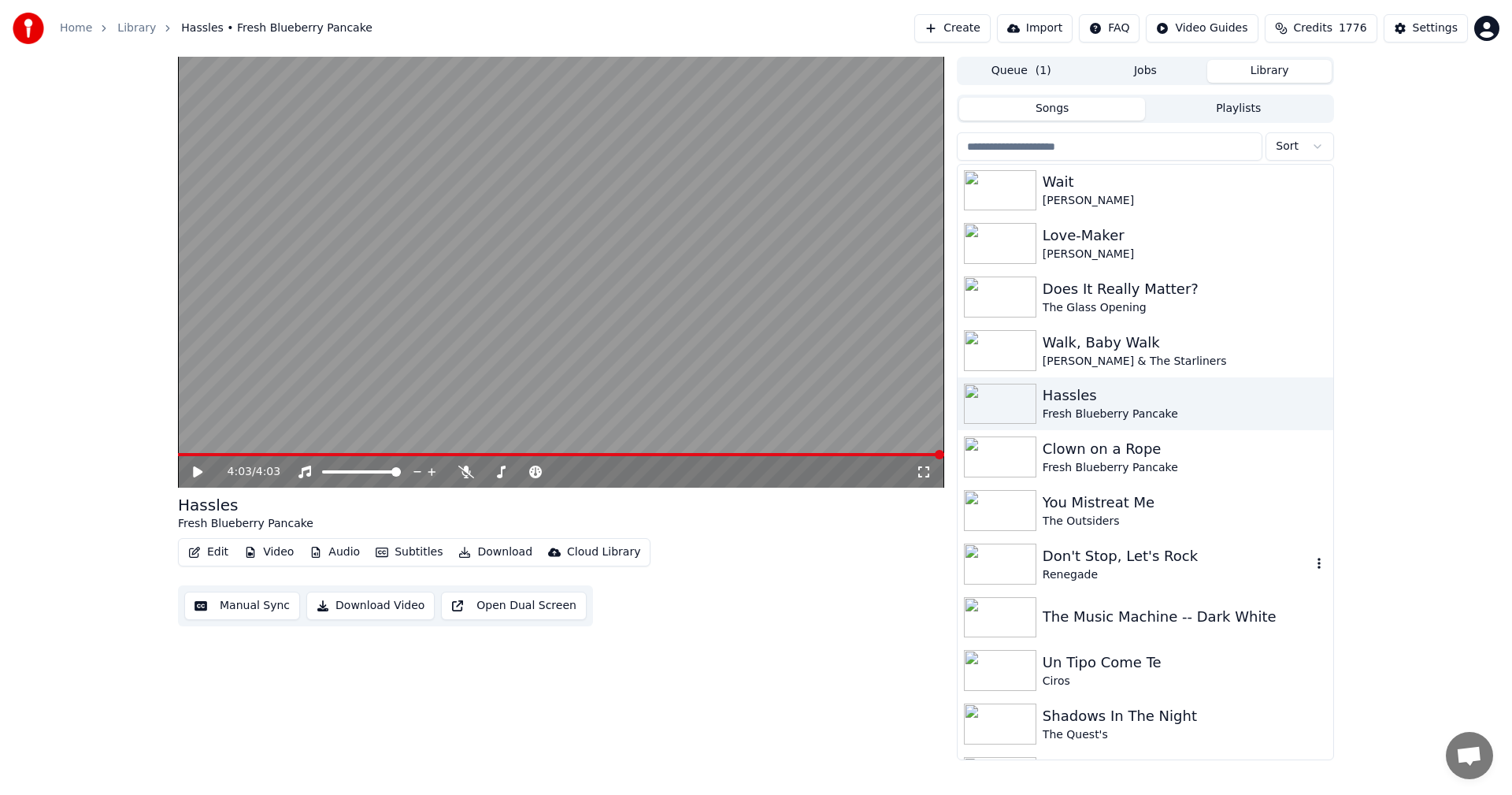
click at [1134, 557] on div "Don't Stop, Let's Rock" at bounding box center [1177, 556] width 269 height 22
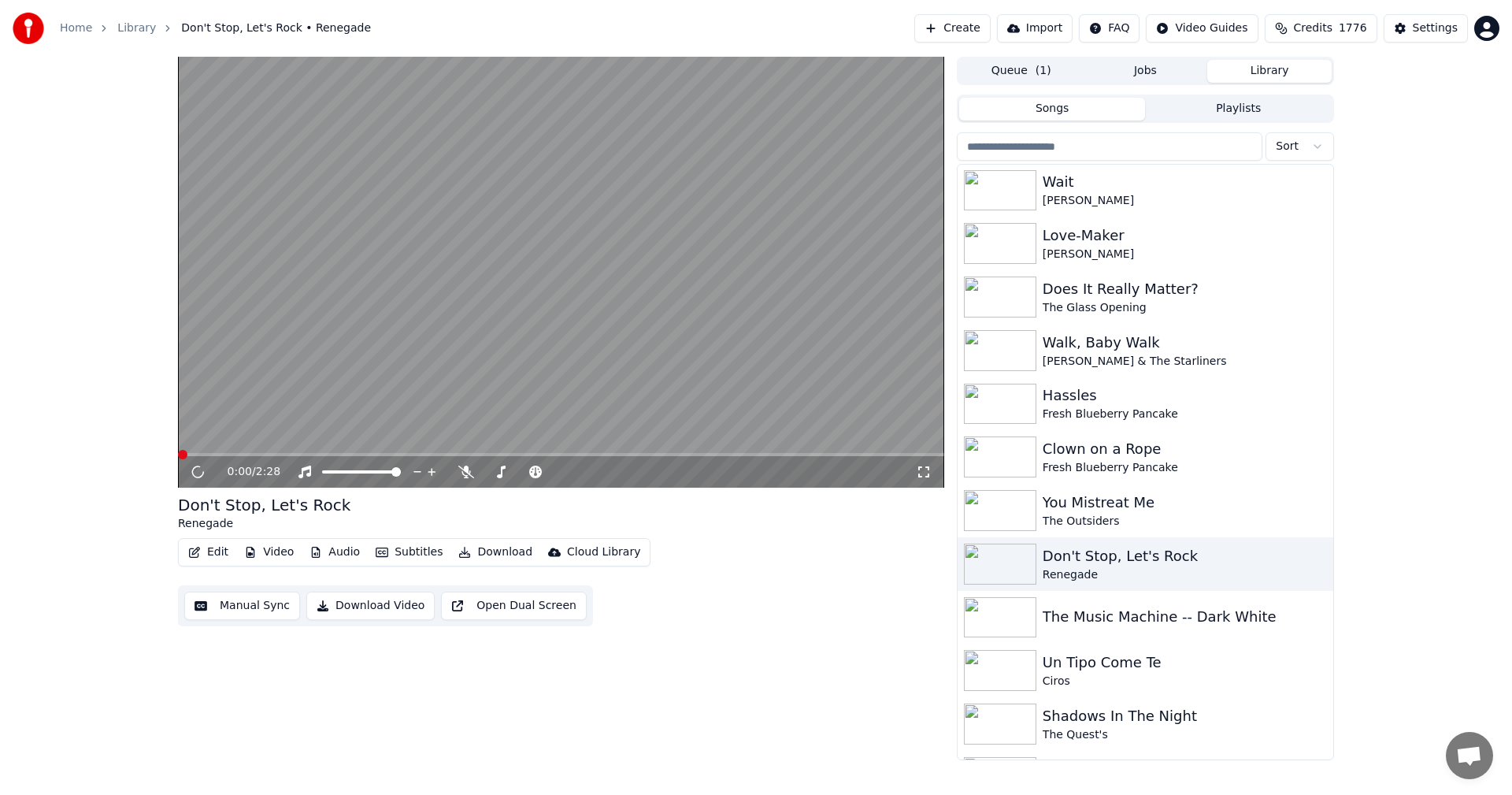
click at [920, 470] on icon at bounding box center [923, 471] width 16 height 13
click at [1119, 665] on div "Un Tipo Come Te" at bounding box center [1177, 662] width 269 height 22
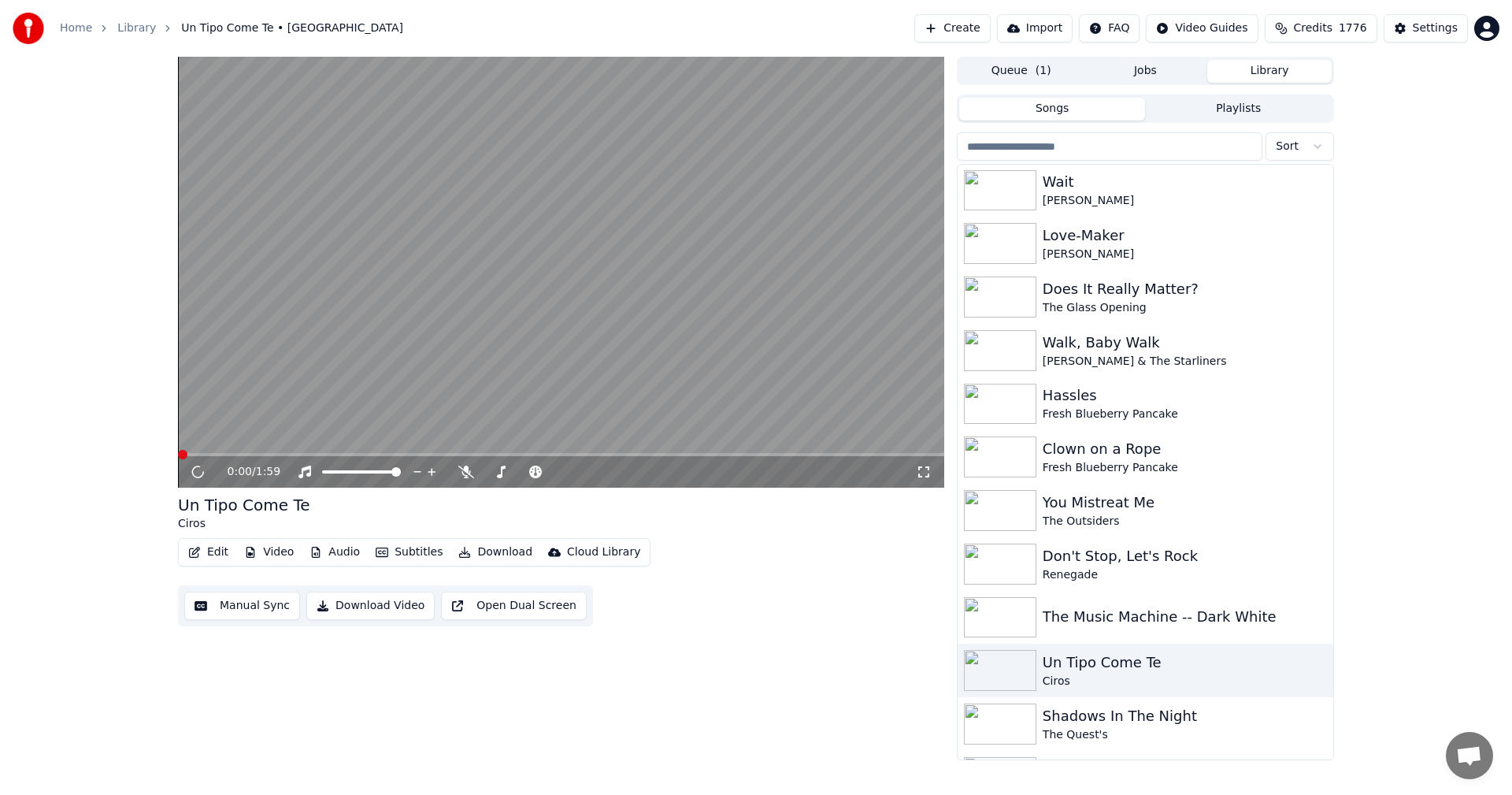
click at [925, 464] on div "0:00 / 1:59" at bounding box center [561, 472] width 753 height 16
click at [924, 465] on icon at bounding box center [923, 471] width 16 height 13
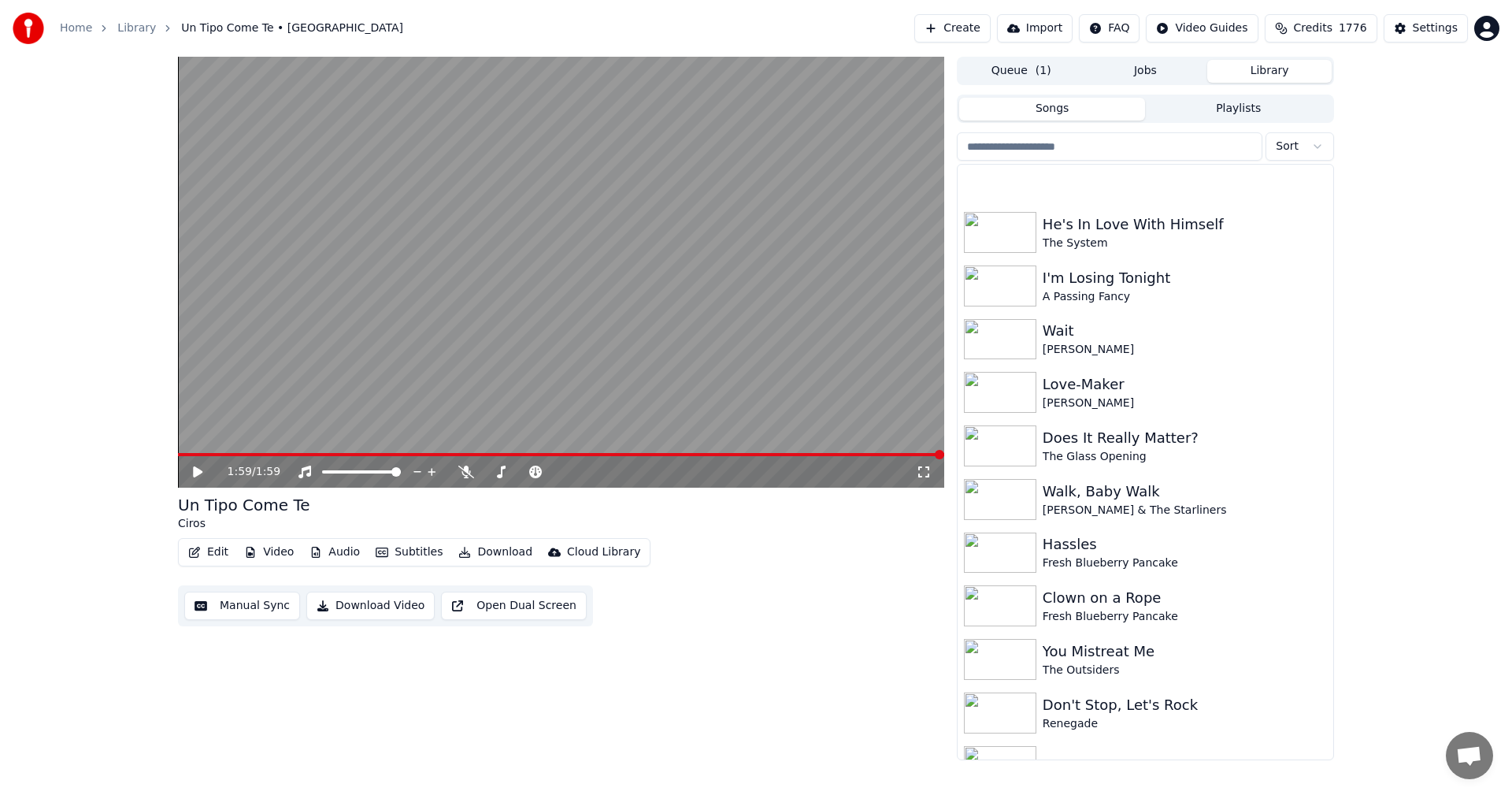
scroll to position [4181, 0]
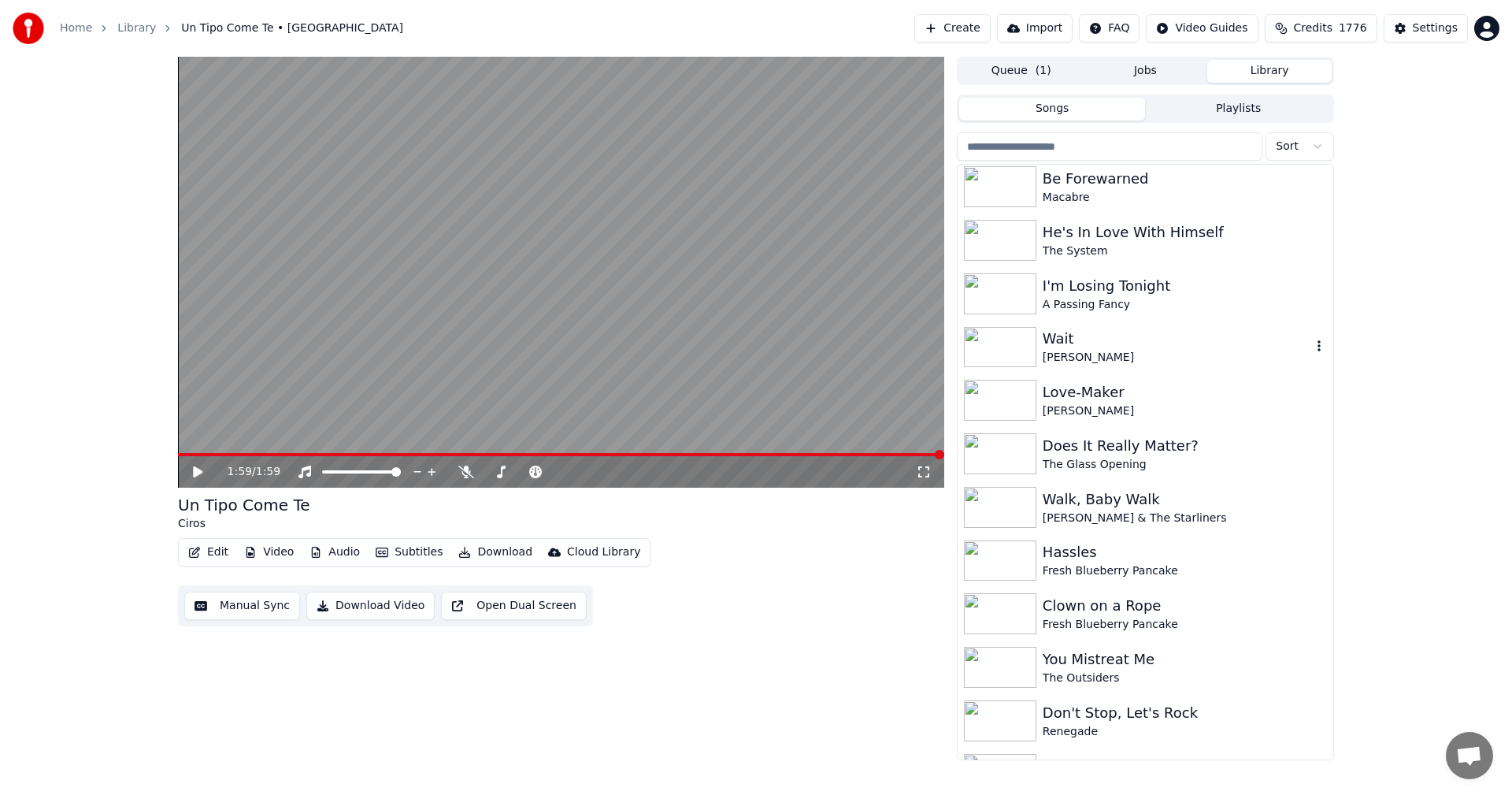
click at [998, 350] on img at bounding box center [1000, 347] width 73 height 41
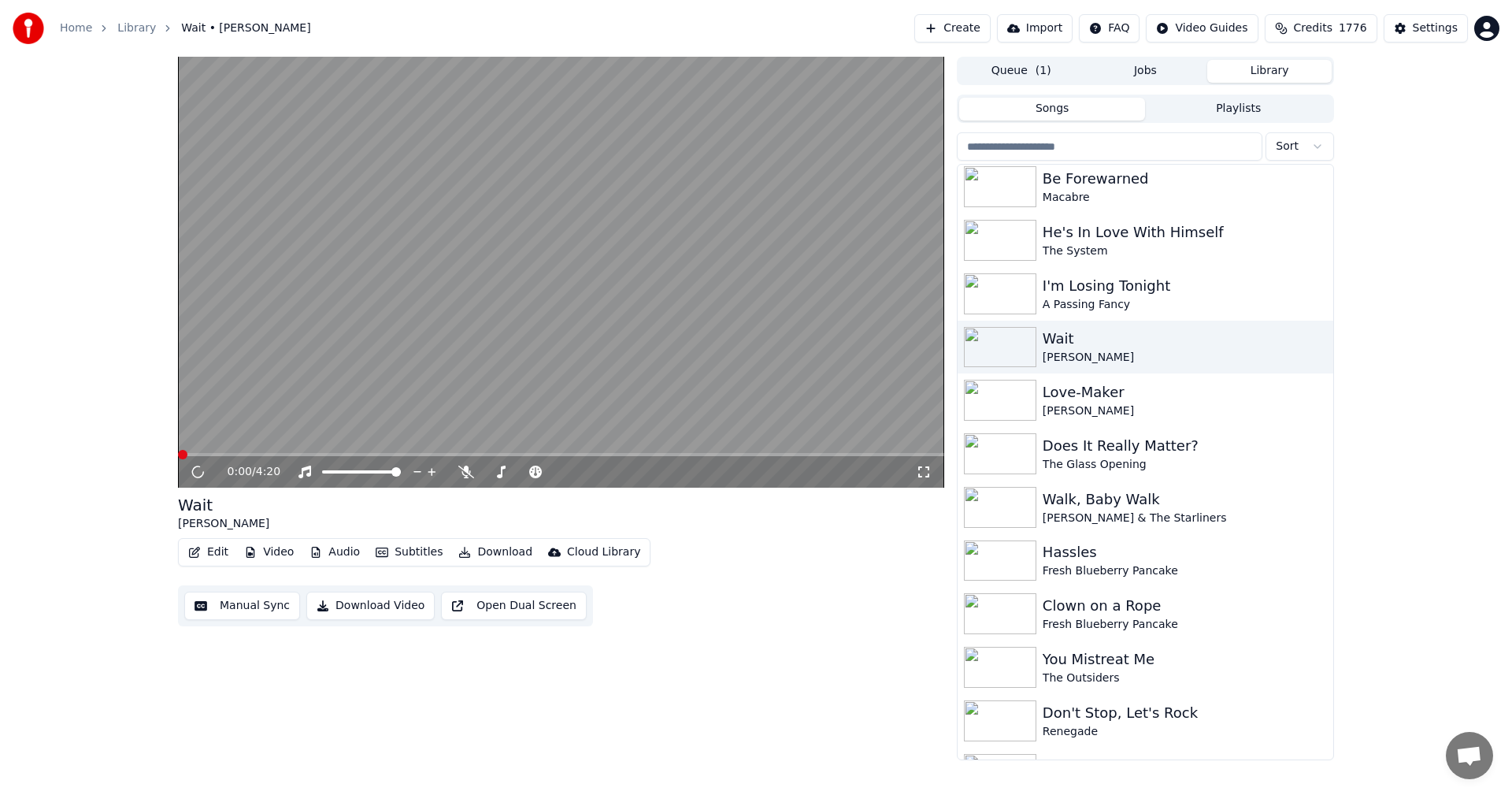
click at [923, 470] on icon at bounding box center [923, 471] width 16 height 13
click at [1051, 192] on div "Macabre" at bounding box center [1177, 197] width 269 height 16
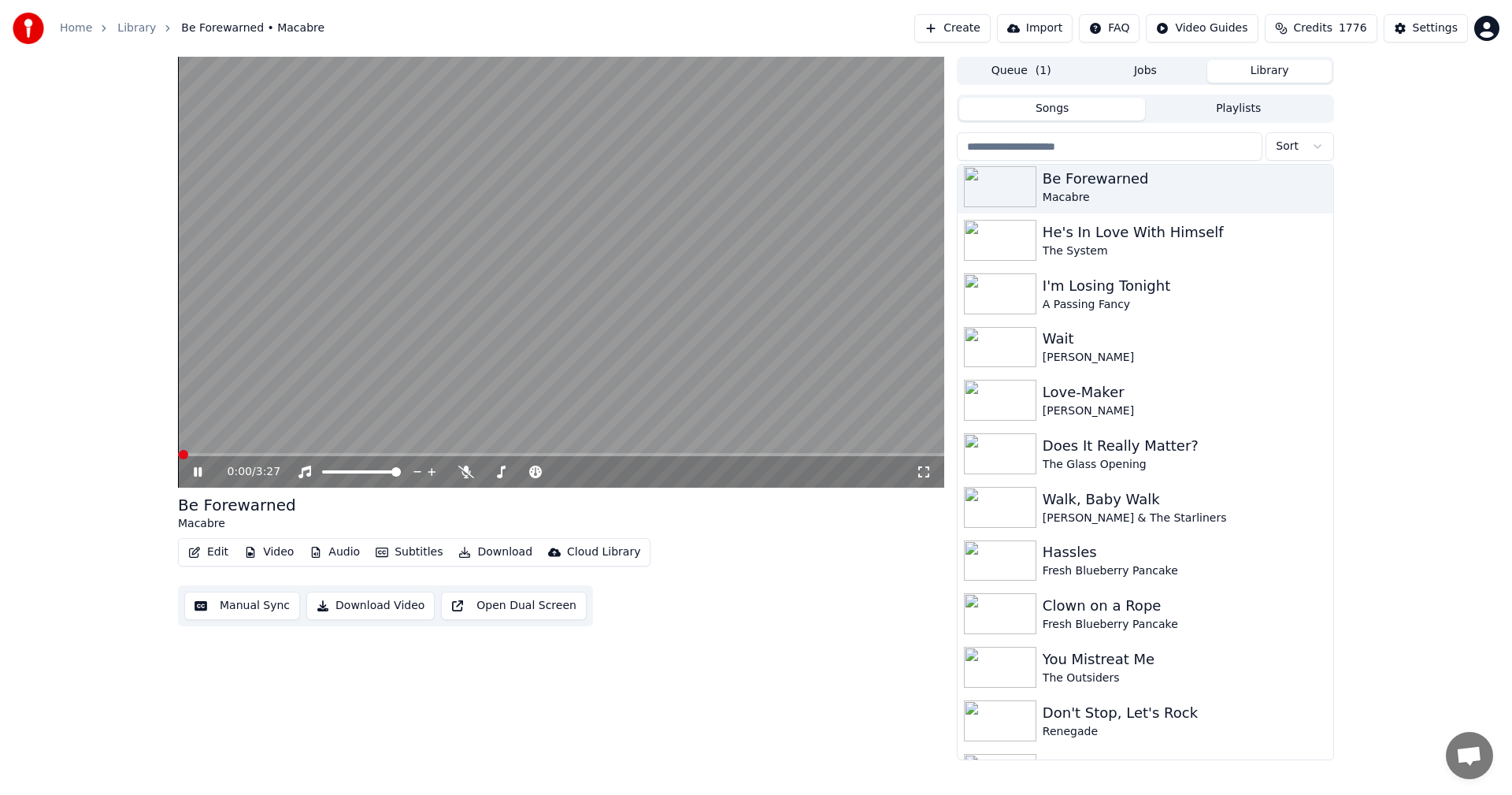
click at [930, 476] on icon at bounding box center [923, 471] width 16 height 13
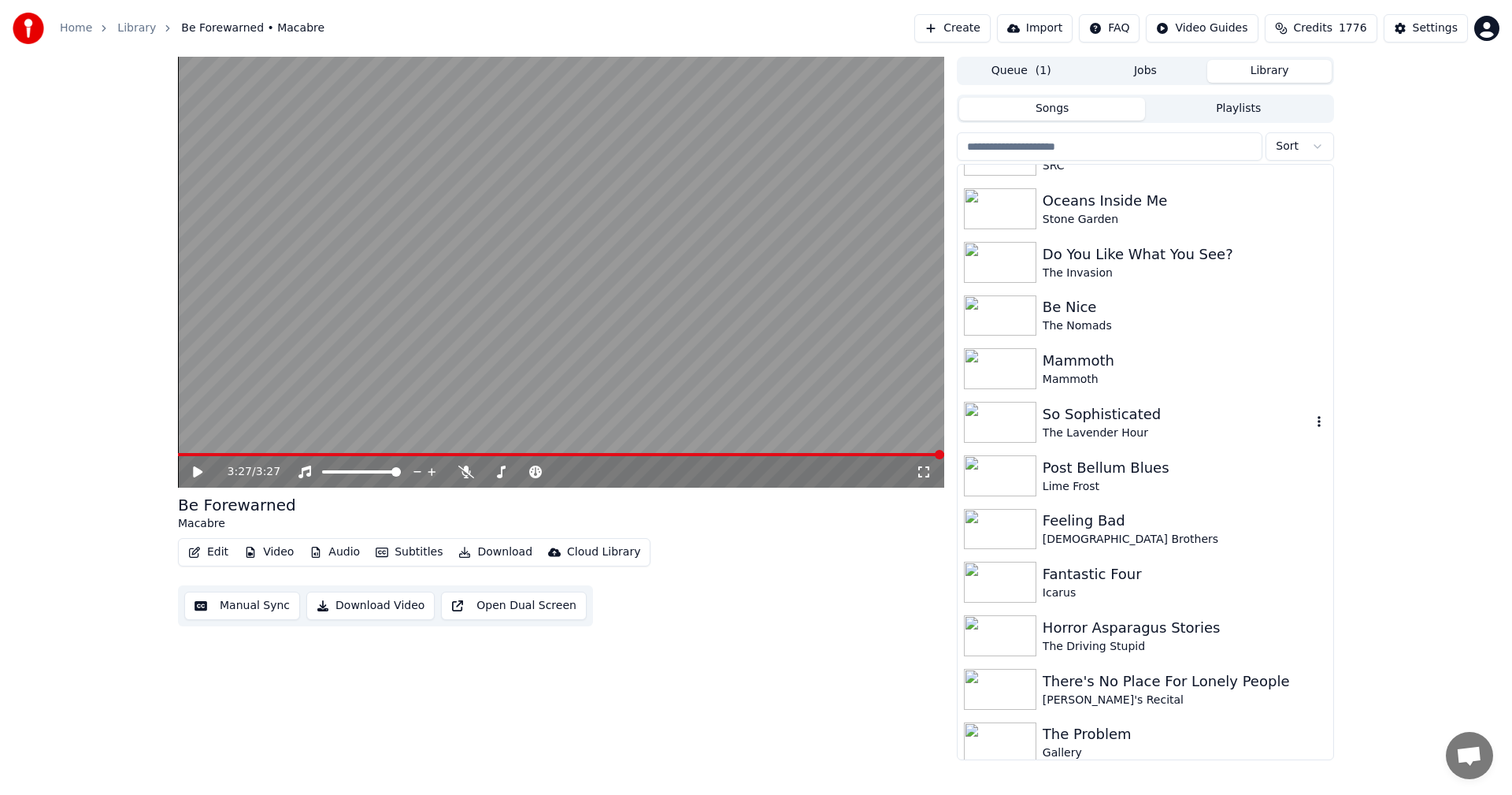
scroll to position [8277, 0]
